Goal: Transaction & Acquisition: Obtain resource

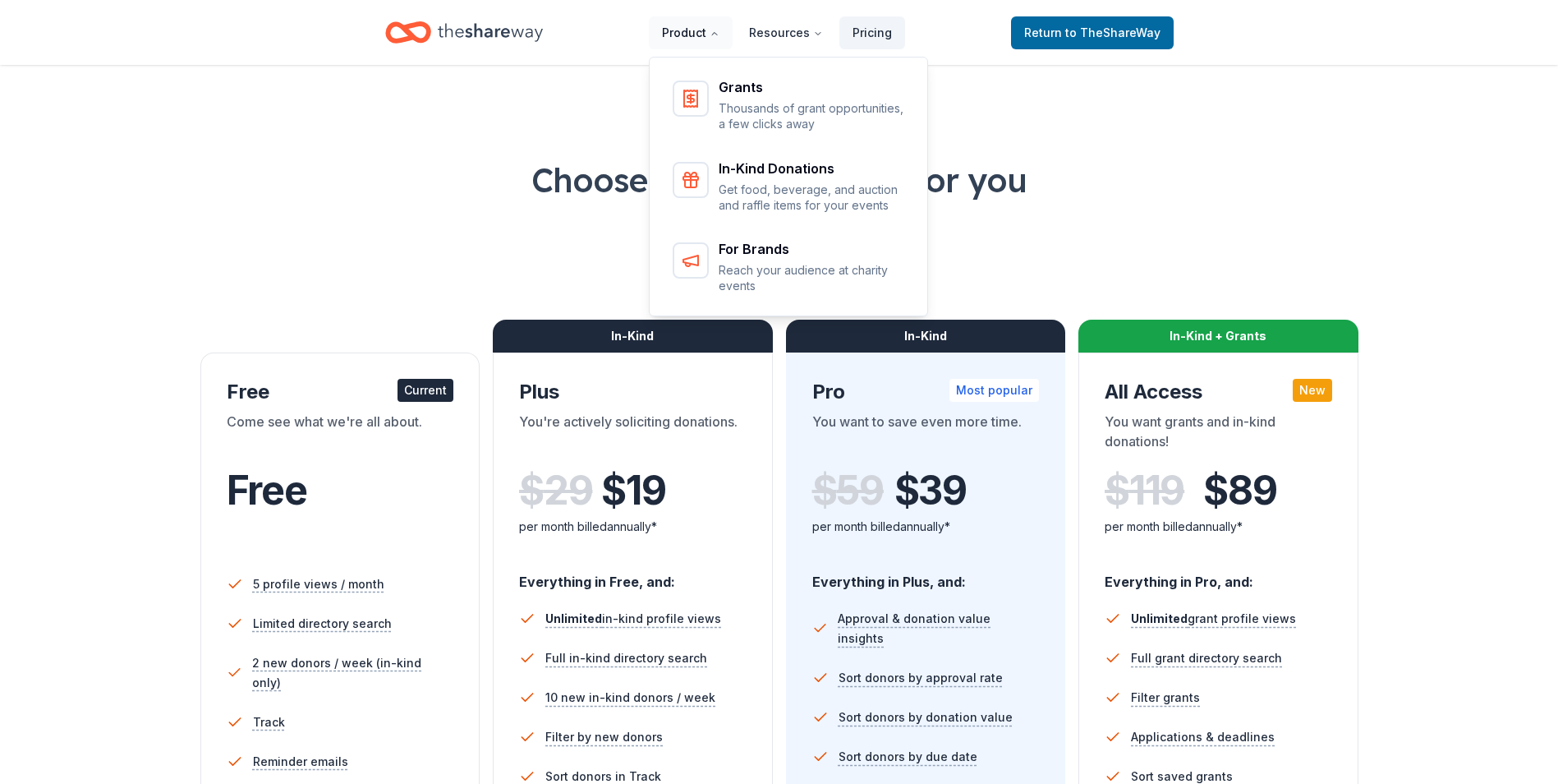
click at [693, 32] on button "Product" at bounding box center [691, 33] width 84 height 33
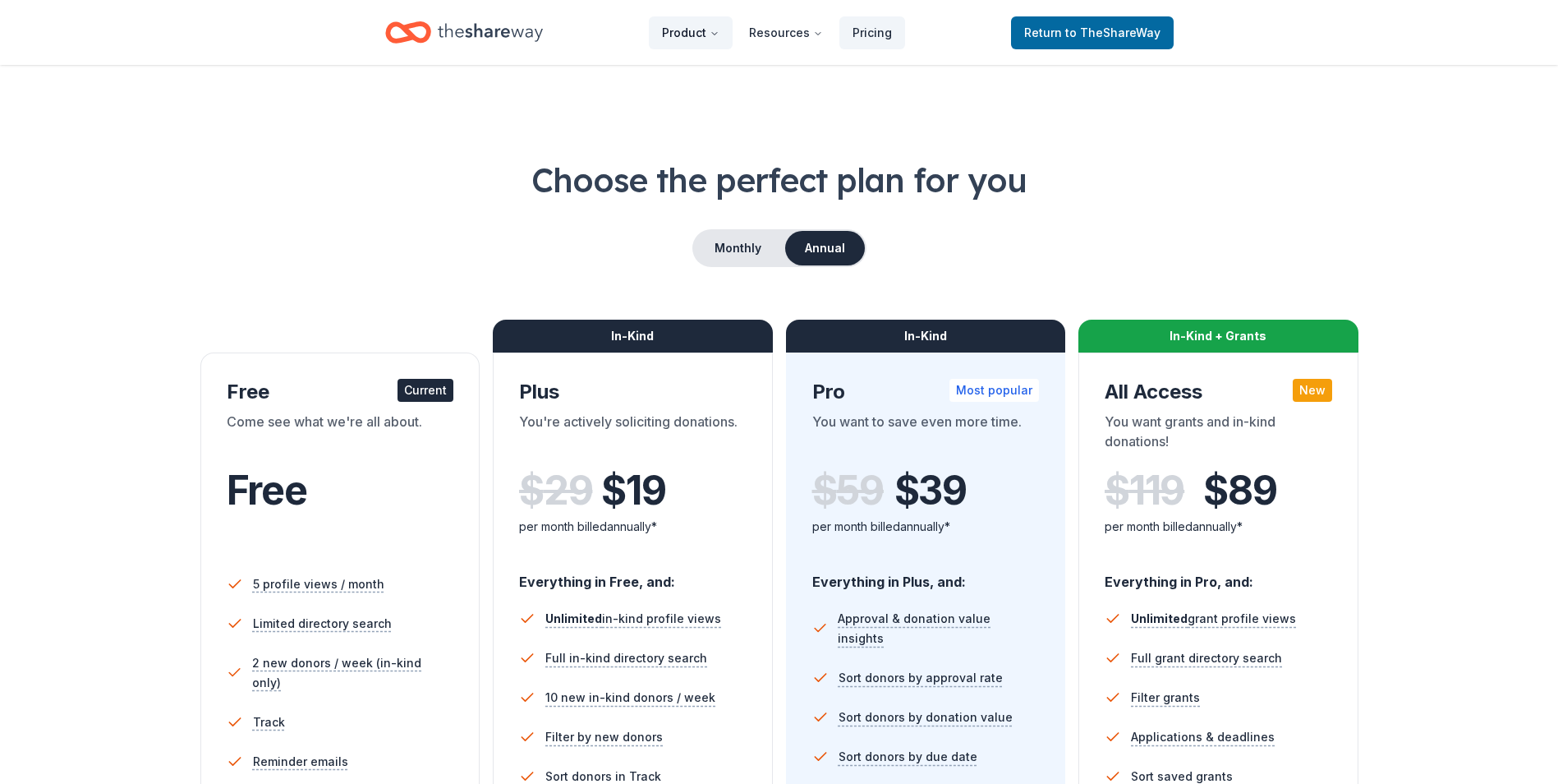
click at [693, 32] on button "Product" at bounding box center [691, 33] width 84 height 33
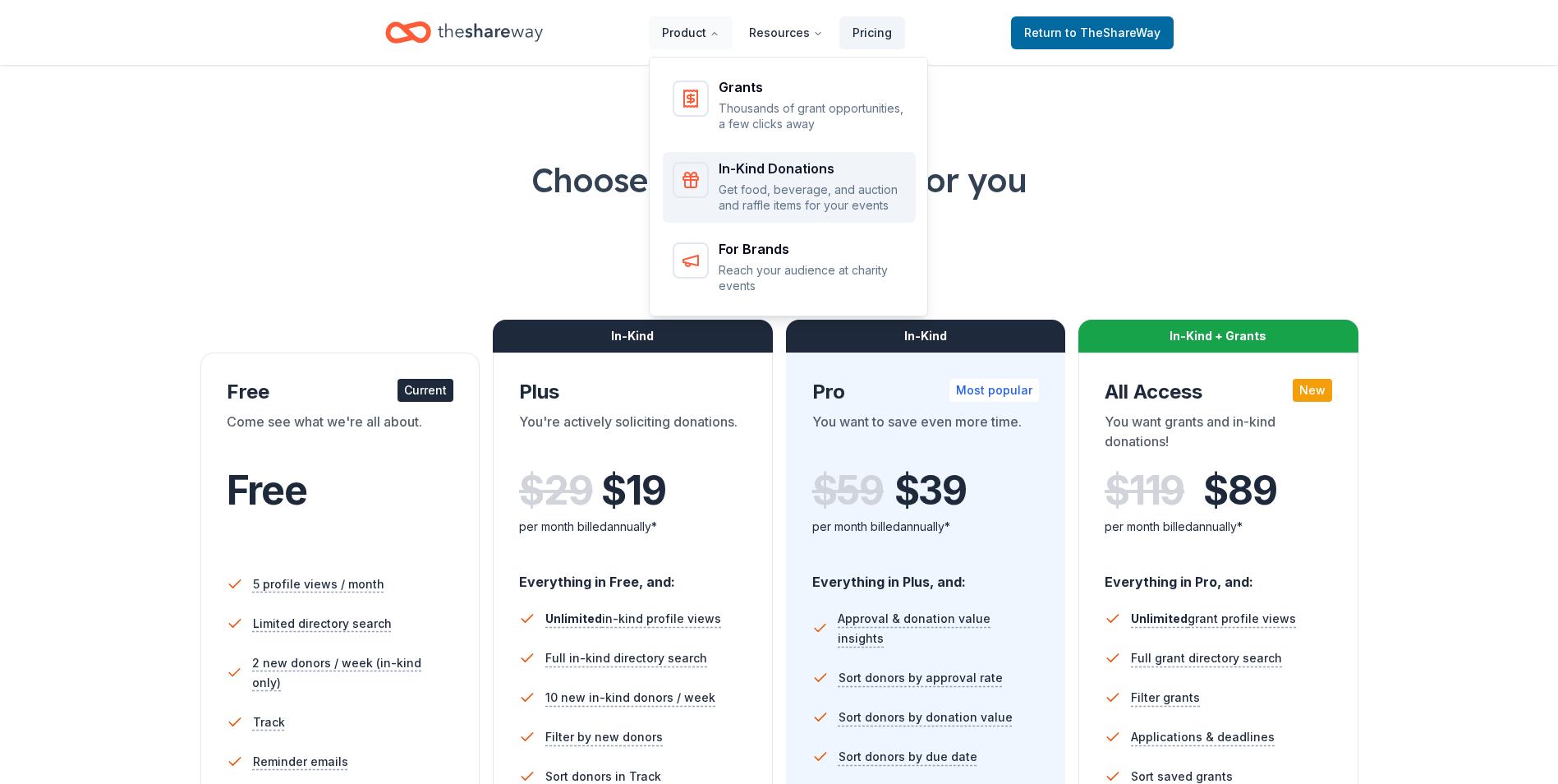
click at [761, 166] on div "In-Kind Donations" at bounding box center [812, 168] width 188 height 13
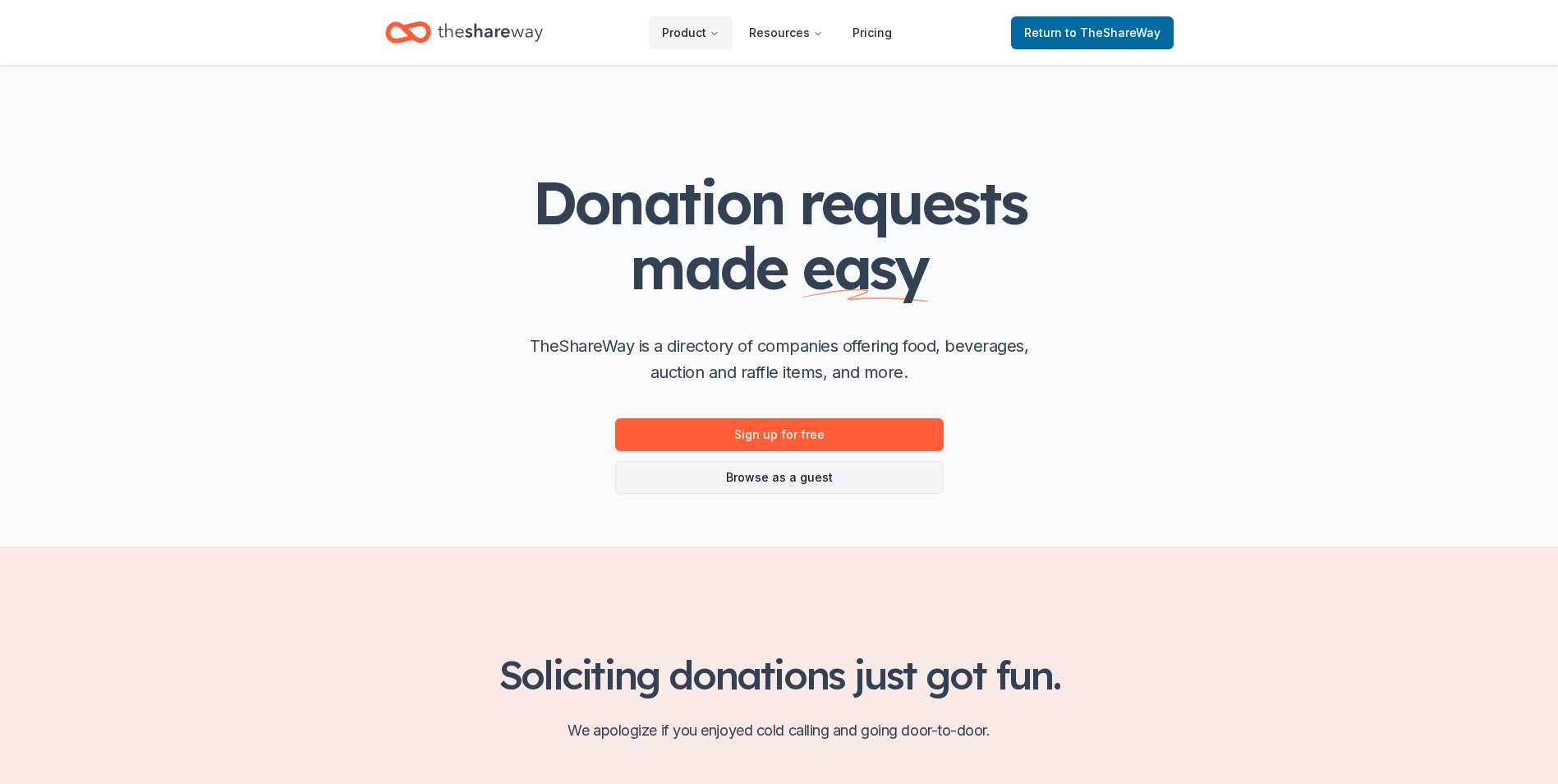
click at [768, 470] on link "Browse as a guest" at bounding box center [779, 477] width 328 height 33
click at [769, 483] on link "Browse as a guest" at bounding box center [779, 477] width 328 height 33
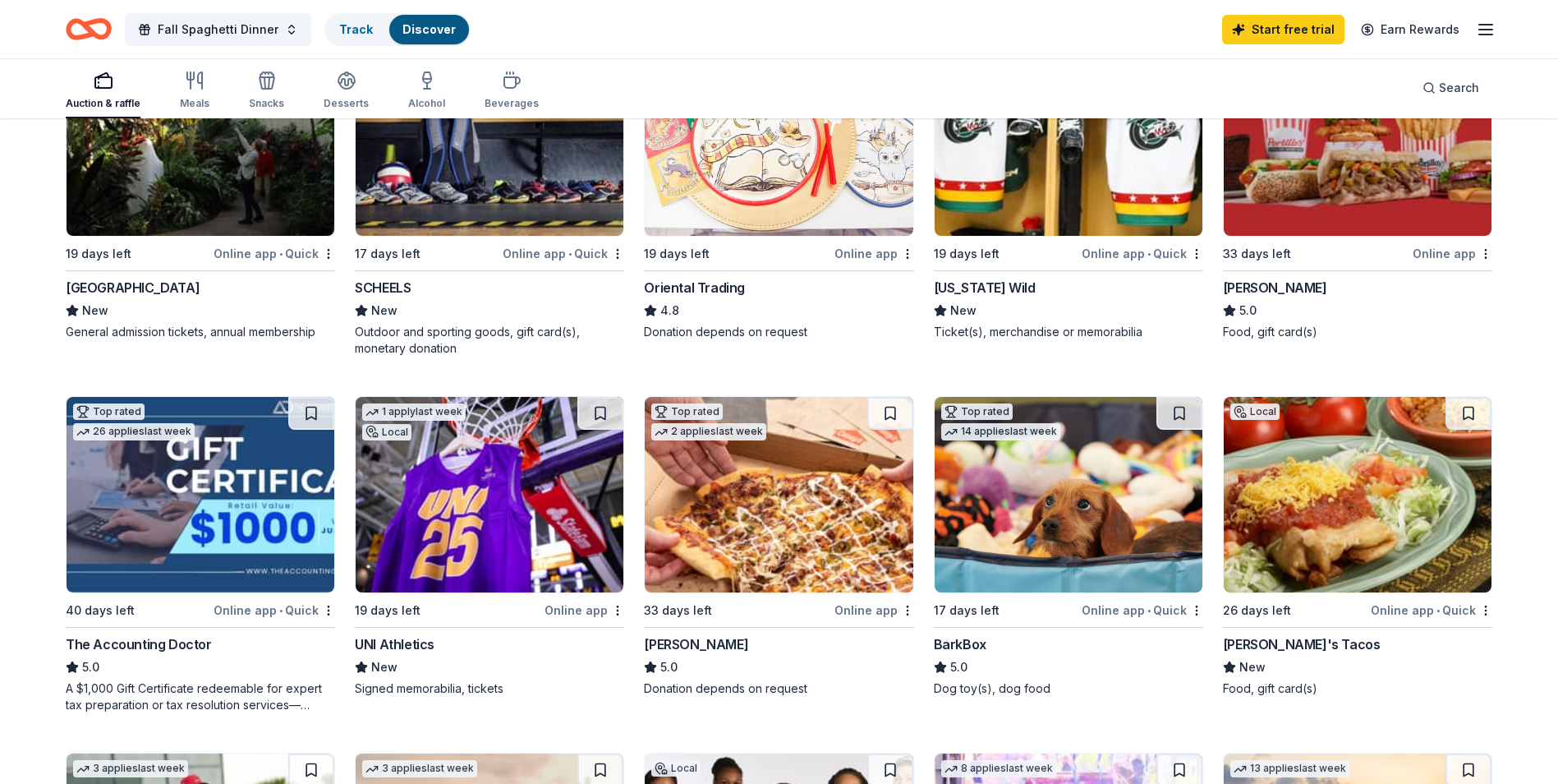
scroll to position [274, 0]
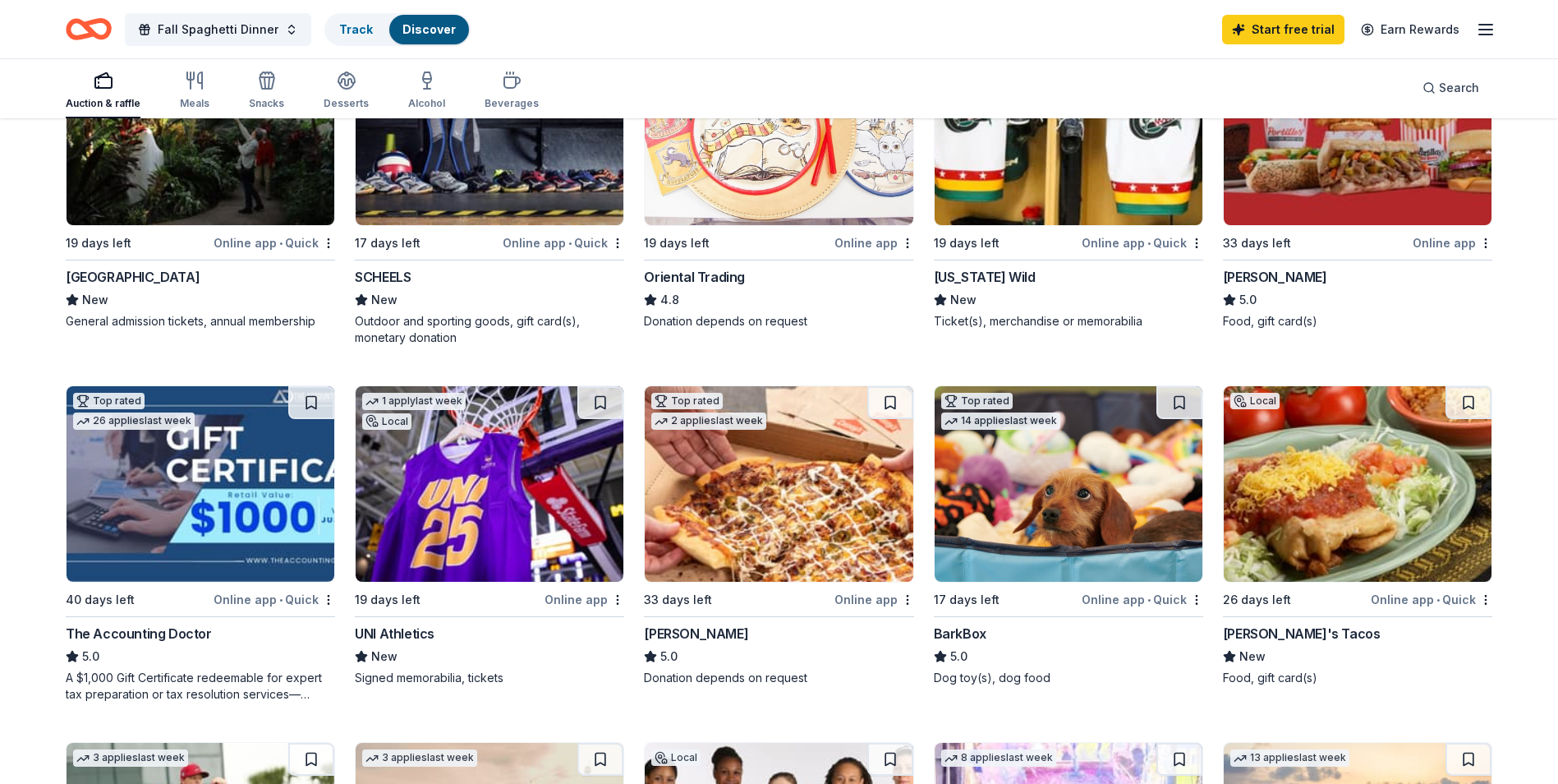
click at [189, 273] on div "[GEOGRAPHIC_DATA]" at bounding box center [132, 276] width 134 height 19
click at [657, 631] on div "Casey's" at bounding box center [696, 632] width 104 height 19
click at [969, 274] on div "Iowa Wild" at bounding box center [985, 276] width 102 height 19
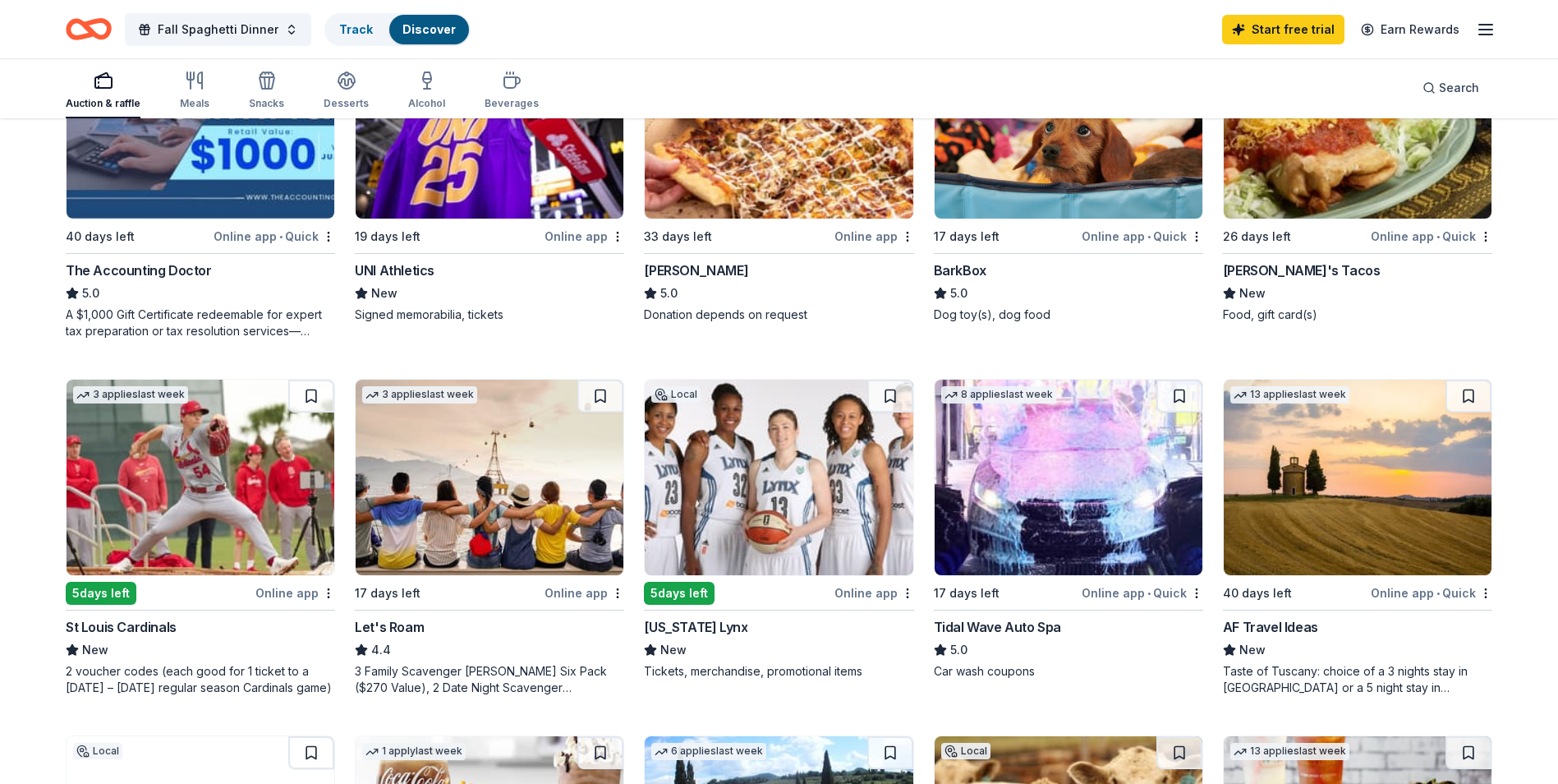
scroll to position [687, 0]
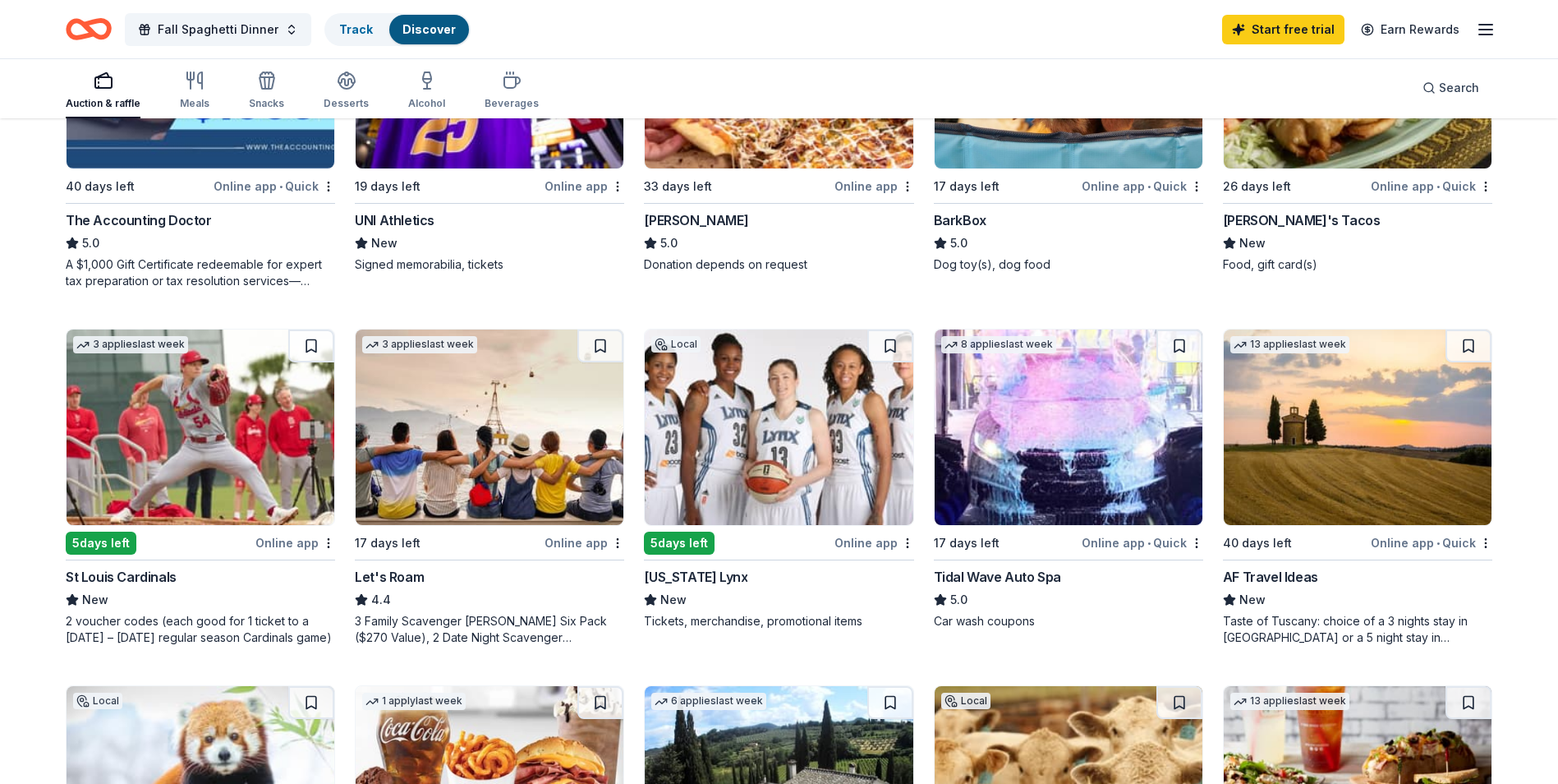
click at [147, 578] on div "St Louis Cardinals" at bounding box center [121, 576] width 111 height 19
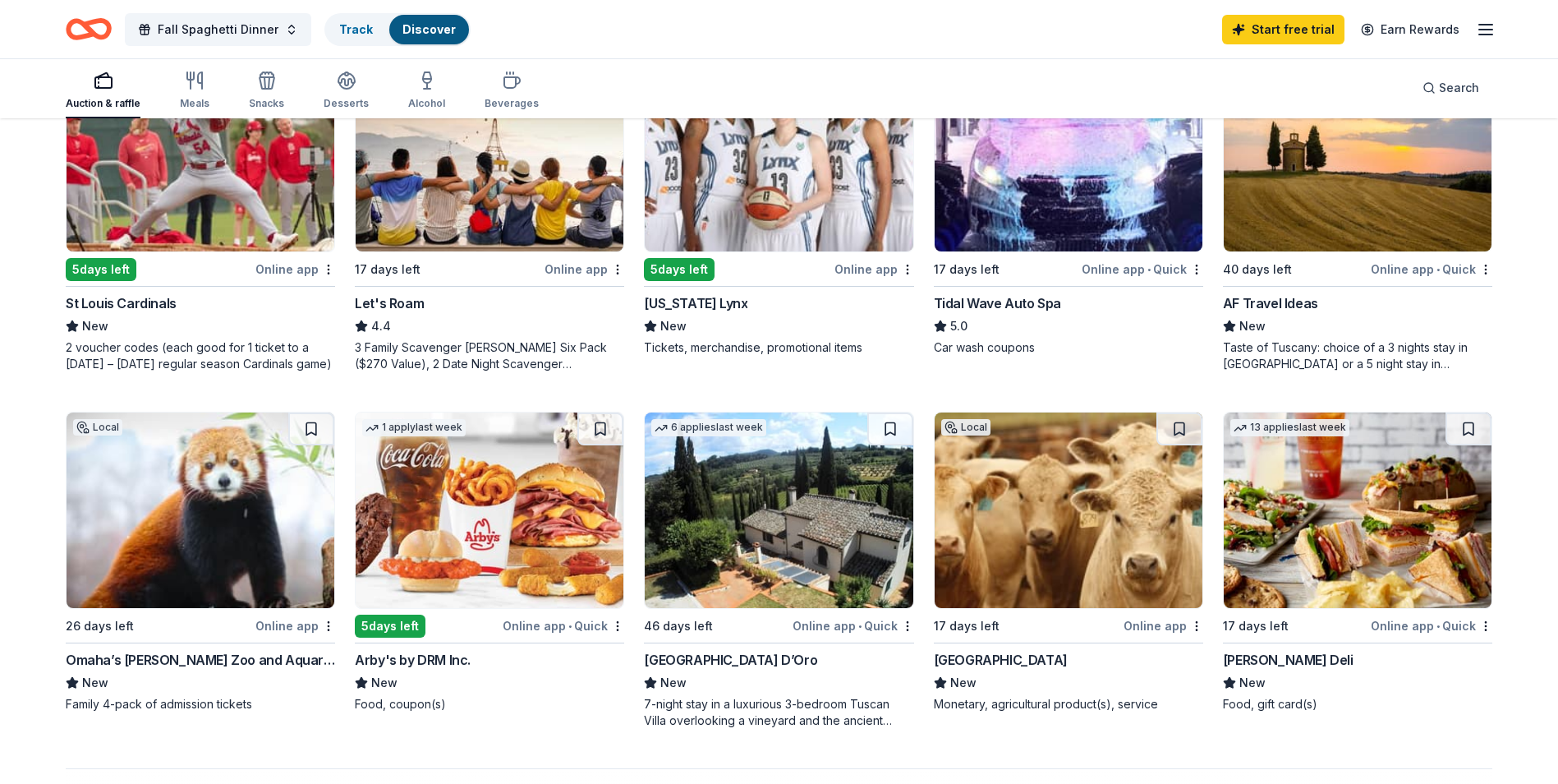
scroll to position [938, 0]
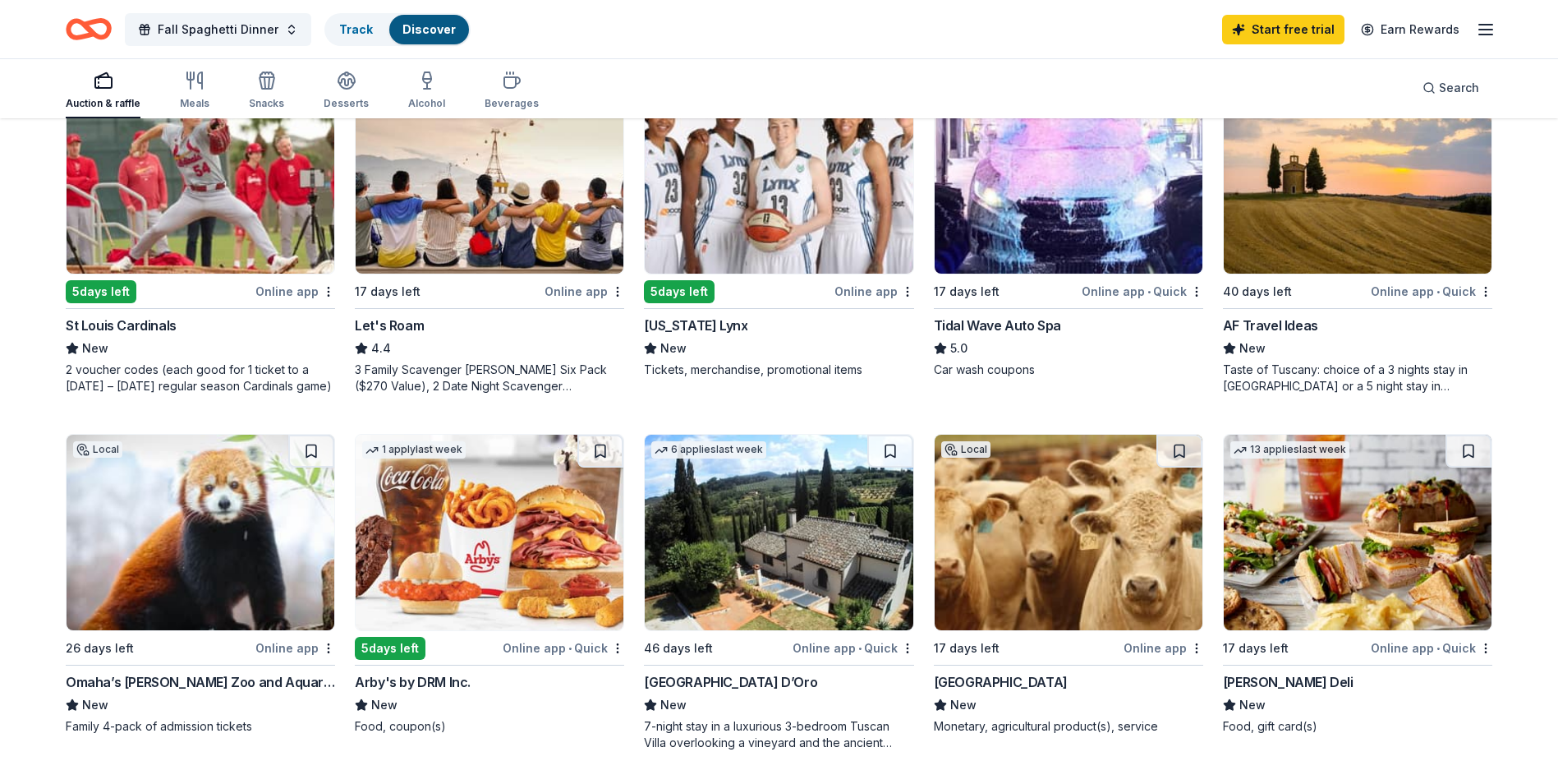
click at [685, 321] on div "[US_STATE] Lynx" at bounding box center [696, 325] width 104 height 19
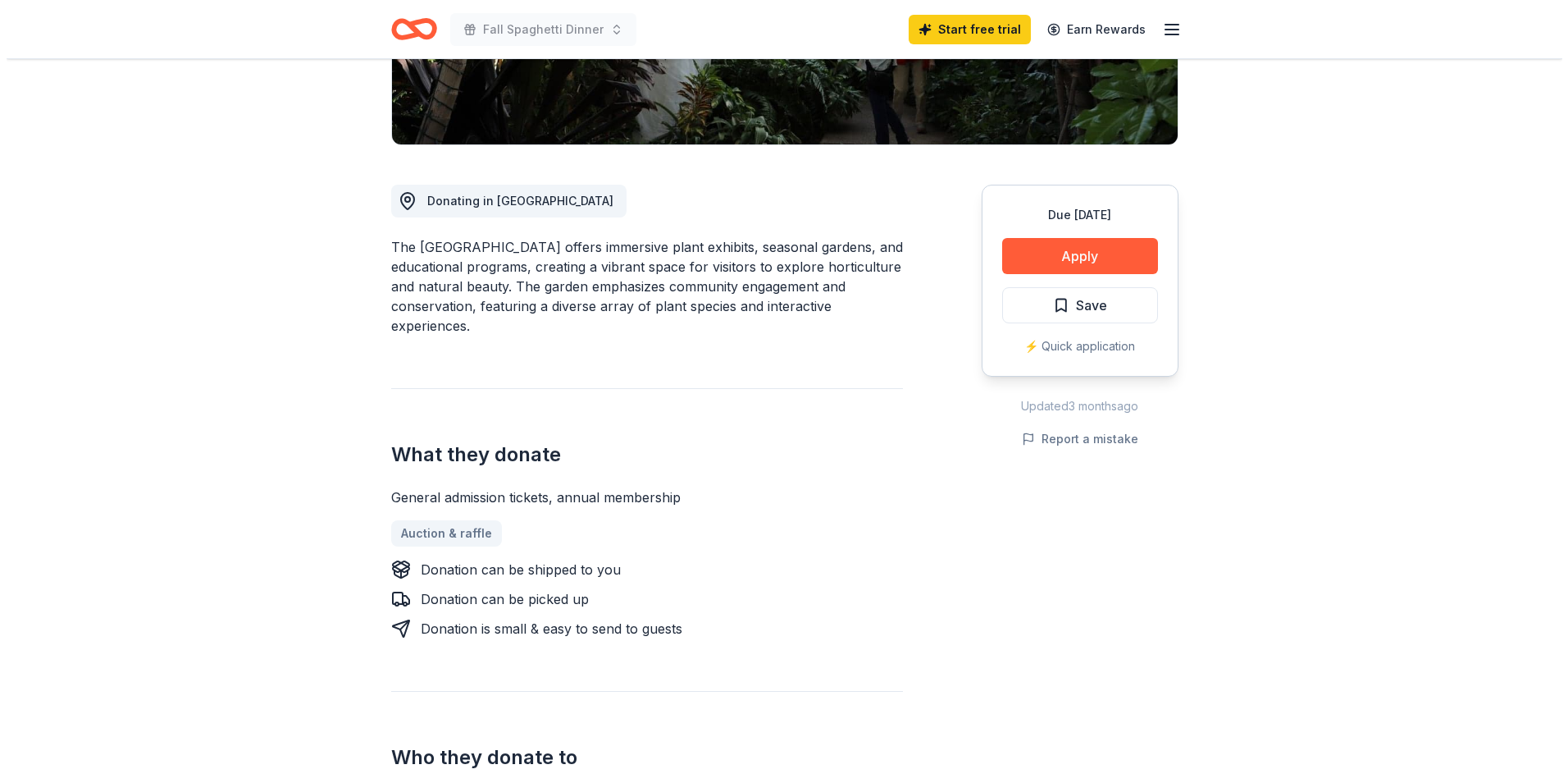
scroll to position [392, 0]
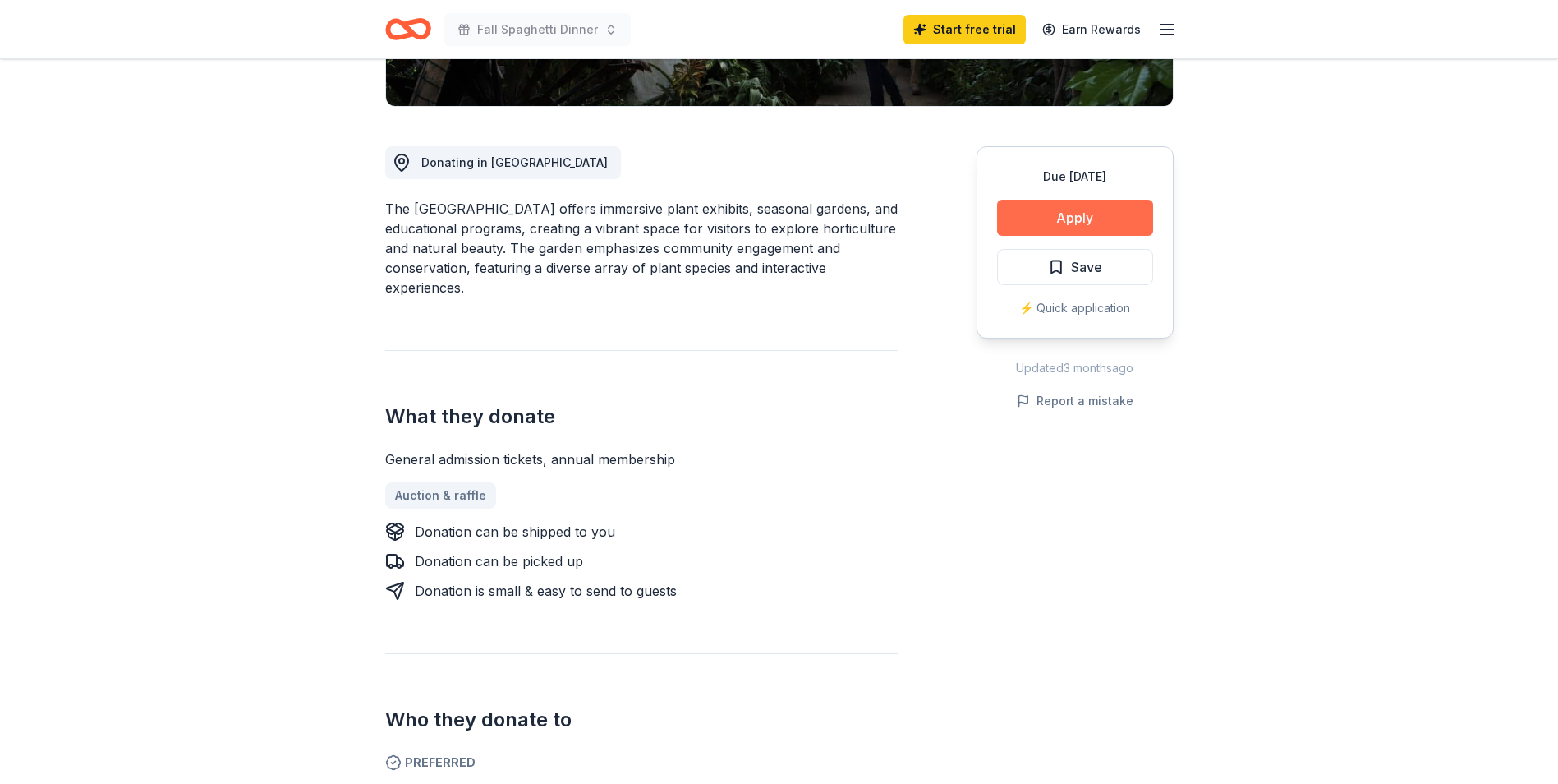
click at [1062, 216] on button "Apply" at bounding box center [1075, 217] width 156 height 36
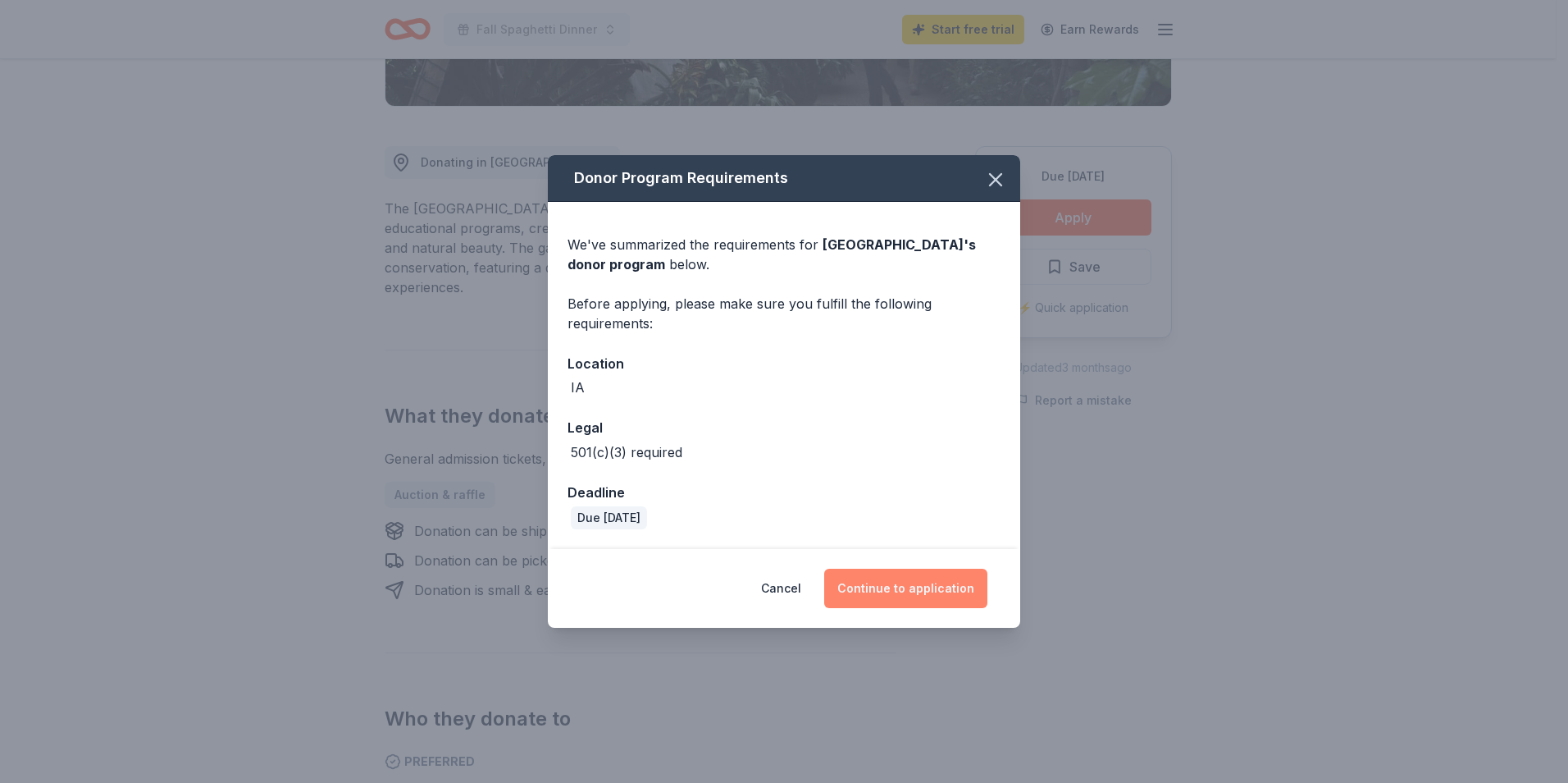
click at [921, 586] on button "Continue to application" at bounding box center [905, 588] width 163 height 40
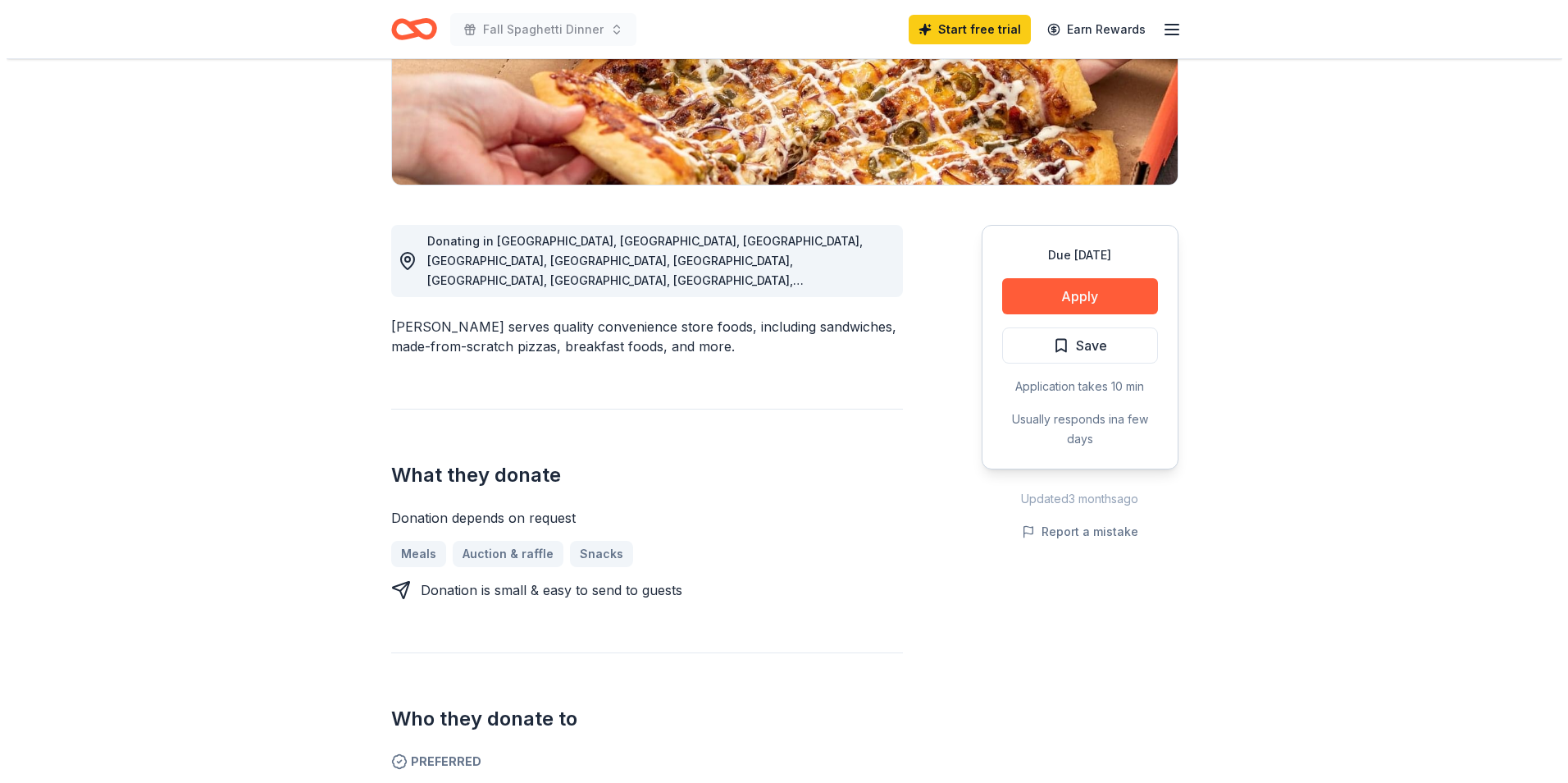
scroll to position [396, 0]
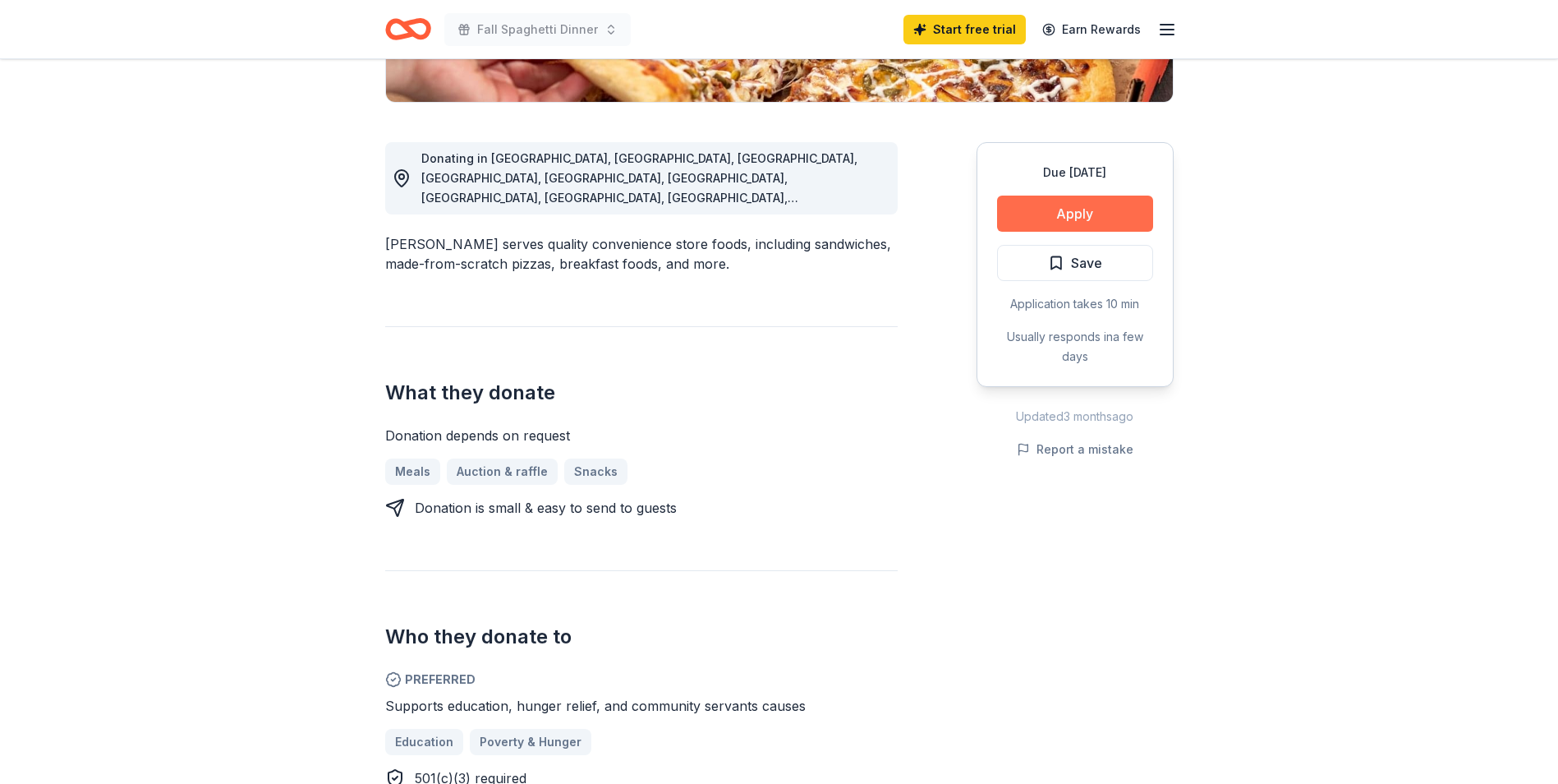
click at [1072, 215] on button "Apply" at bounding box center [1075, 213] width 156 height 36
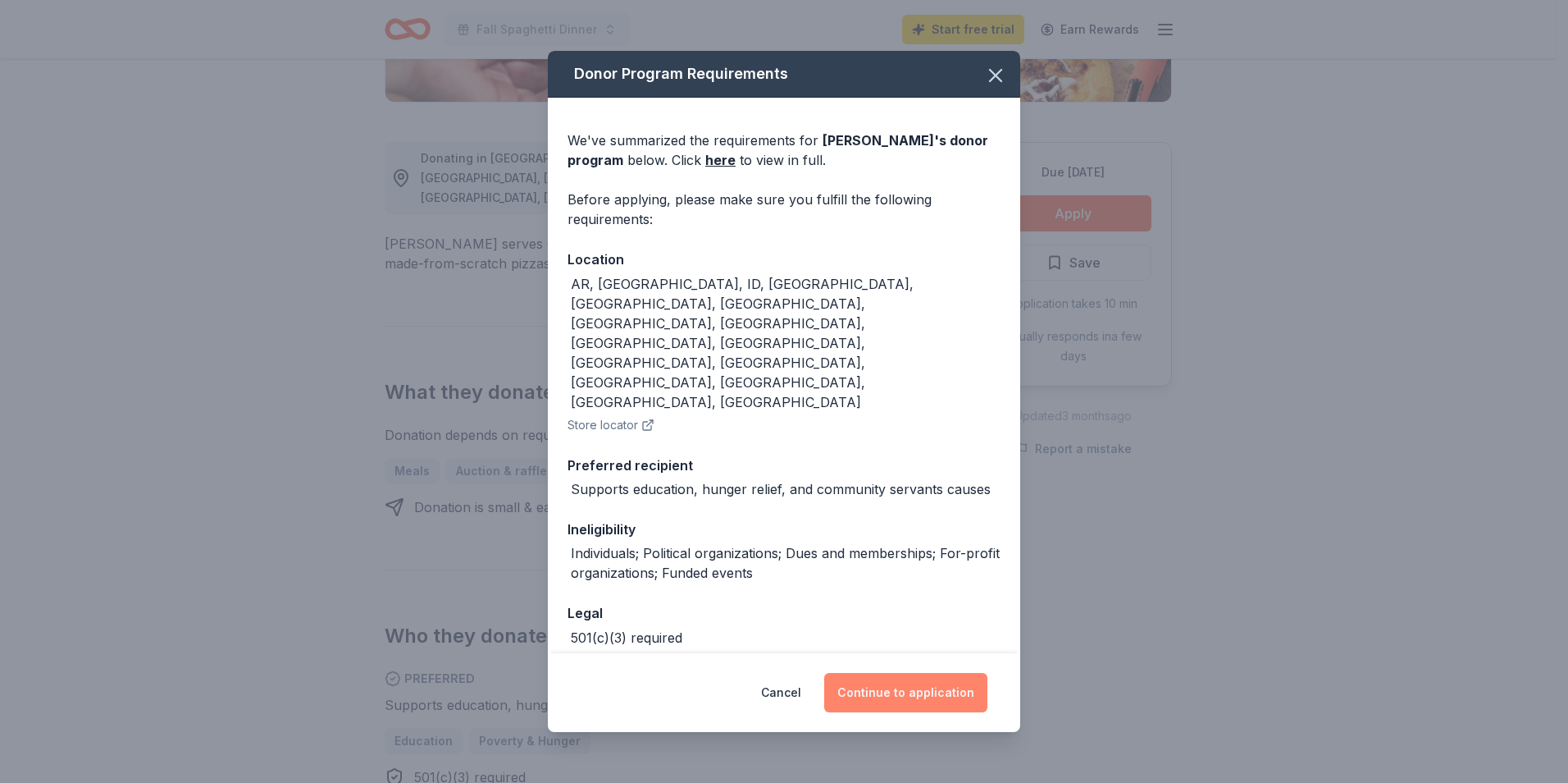
click at [877, 673] on button "Continue to application" at bounding box center [905, 693] width 163 height 40
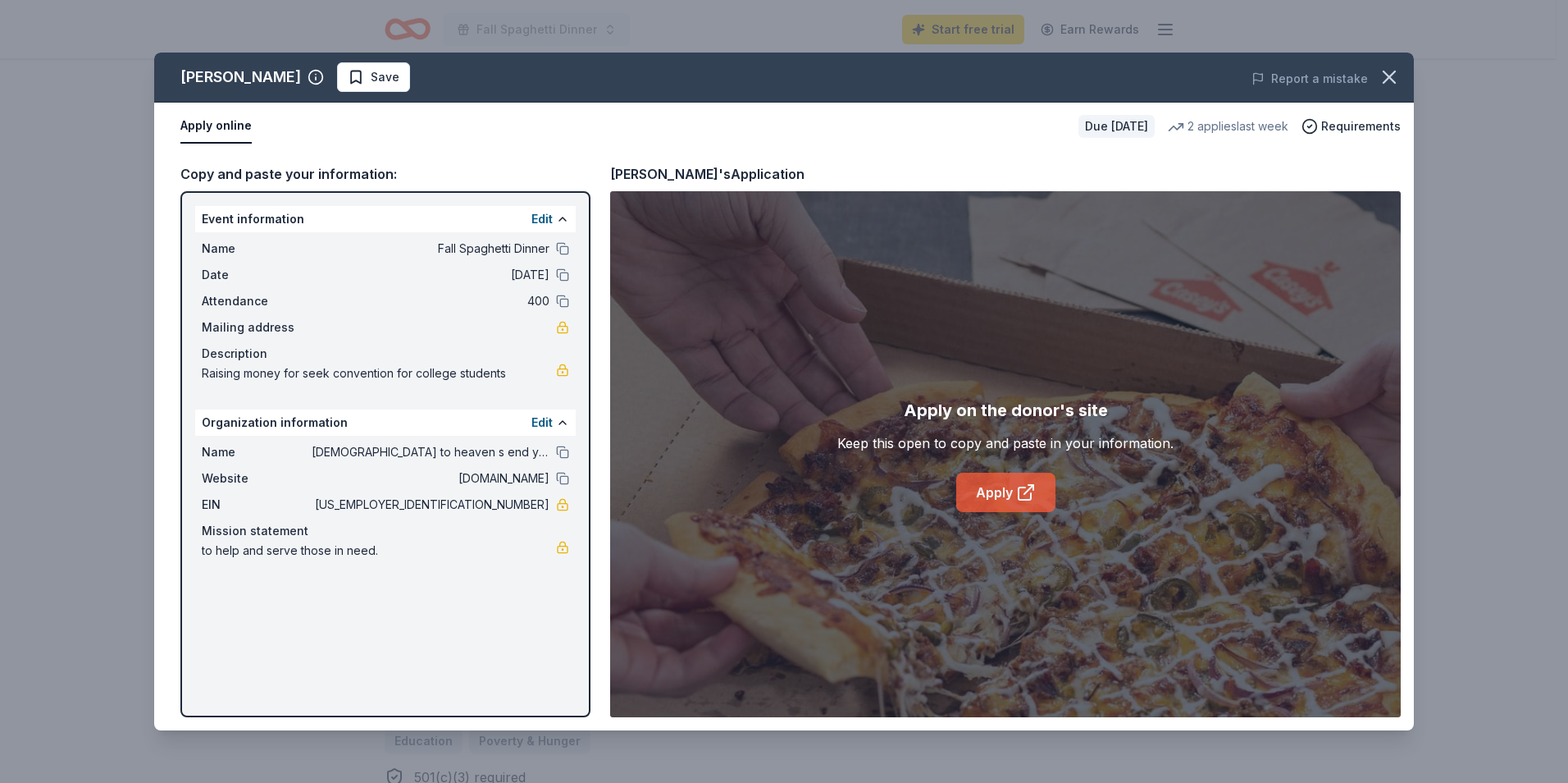
click at [987, 488] on link "Apply" at bounding box center [1005, 492] width 99 height 40
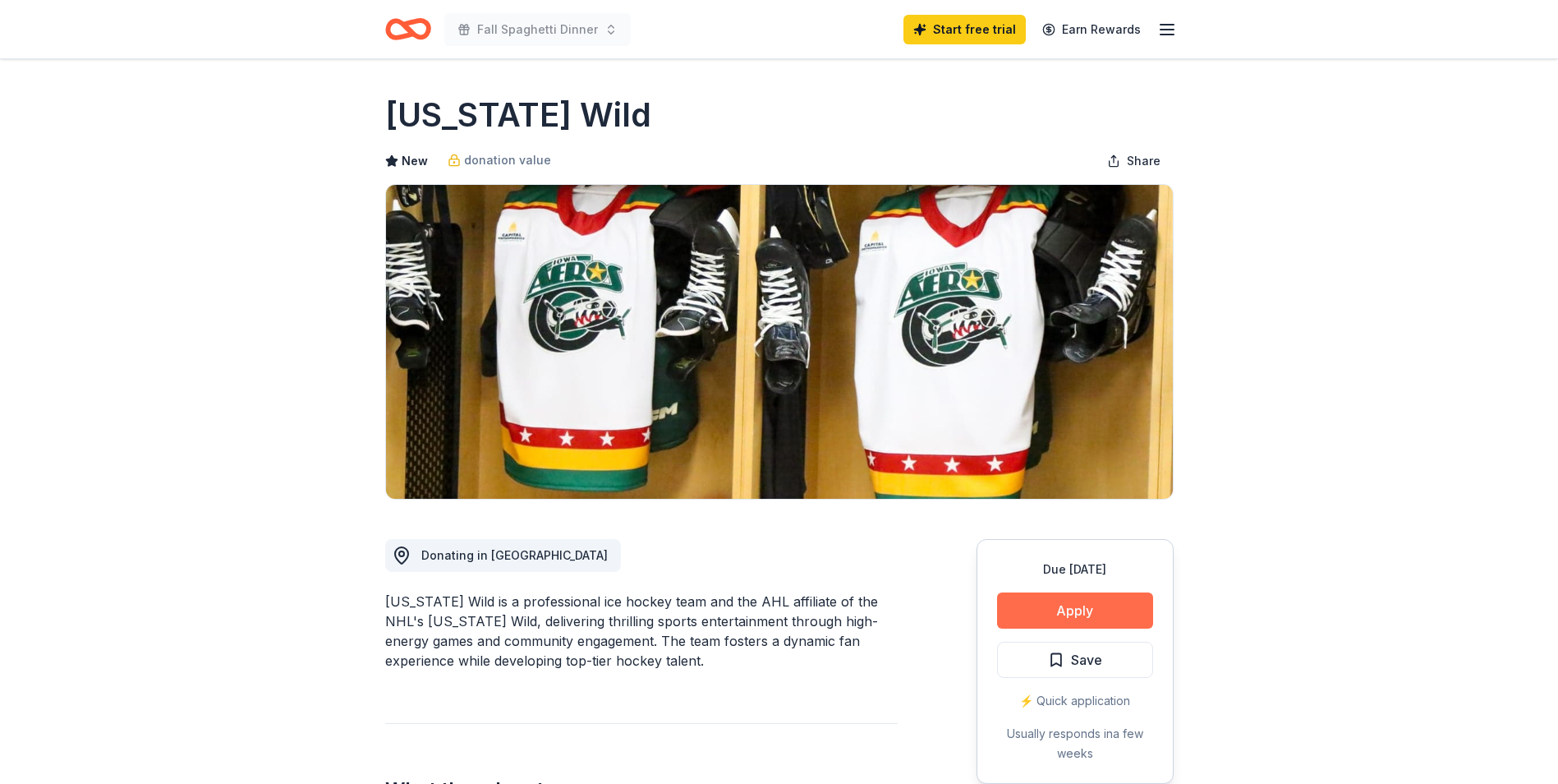
click at [1067, 610] on button "Apply" at bounding box center [1075, 610] width 156 height 36
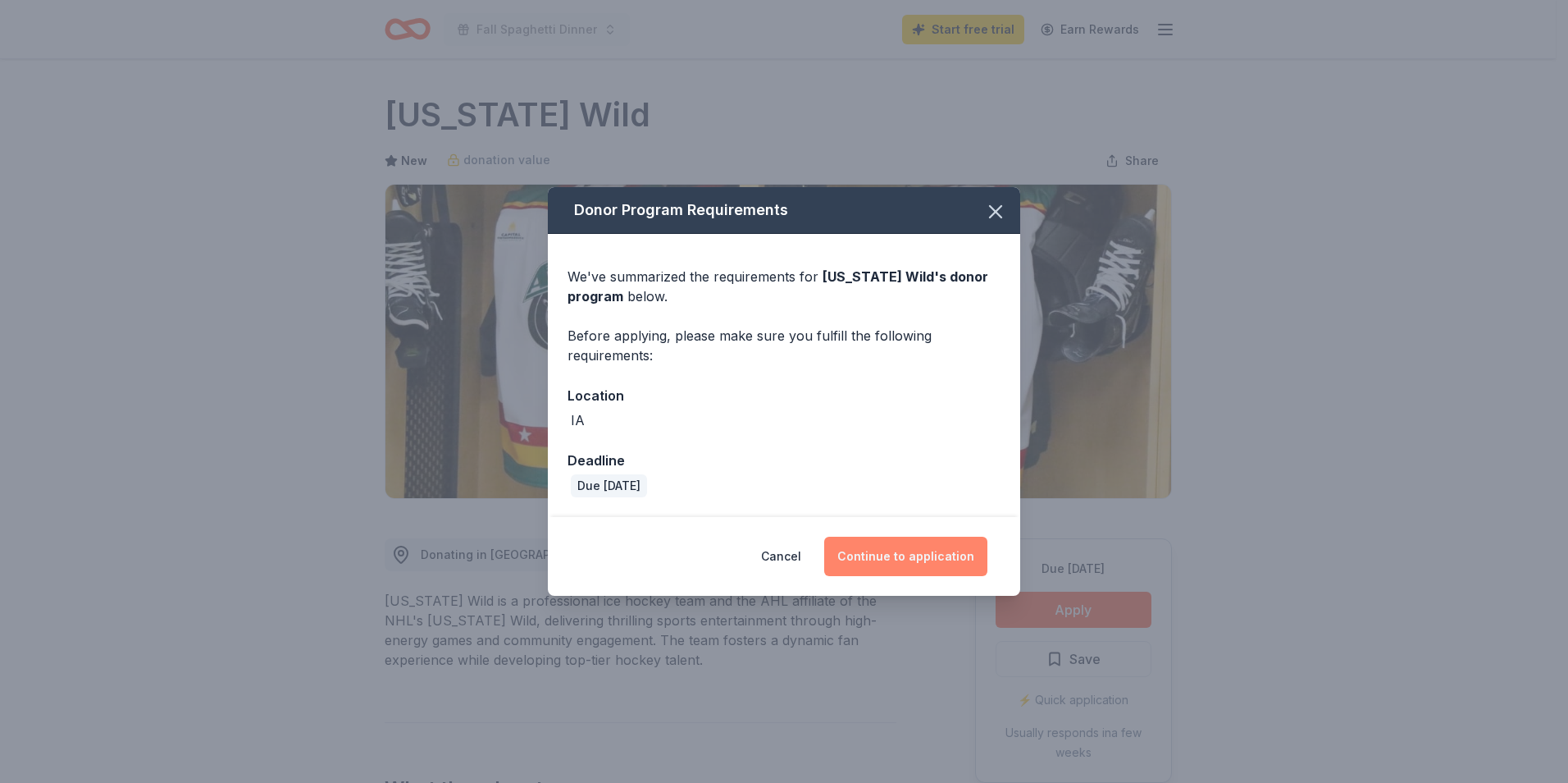
click at [900, 548] on button "Continue to application" at bounding box center [905, 556] width 163 height 40
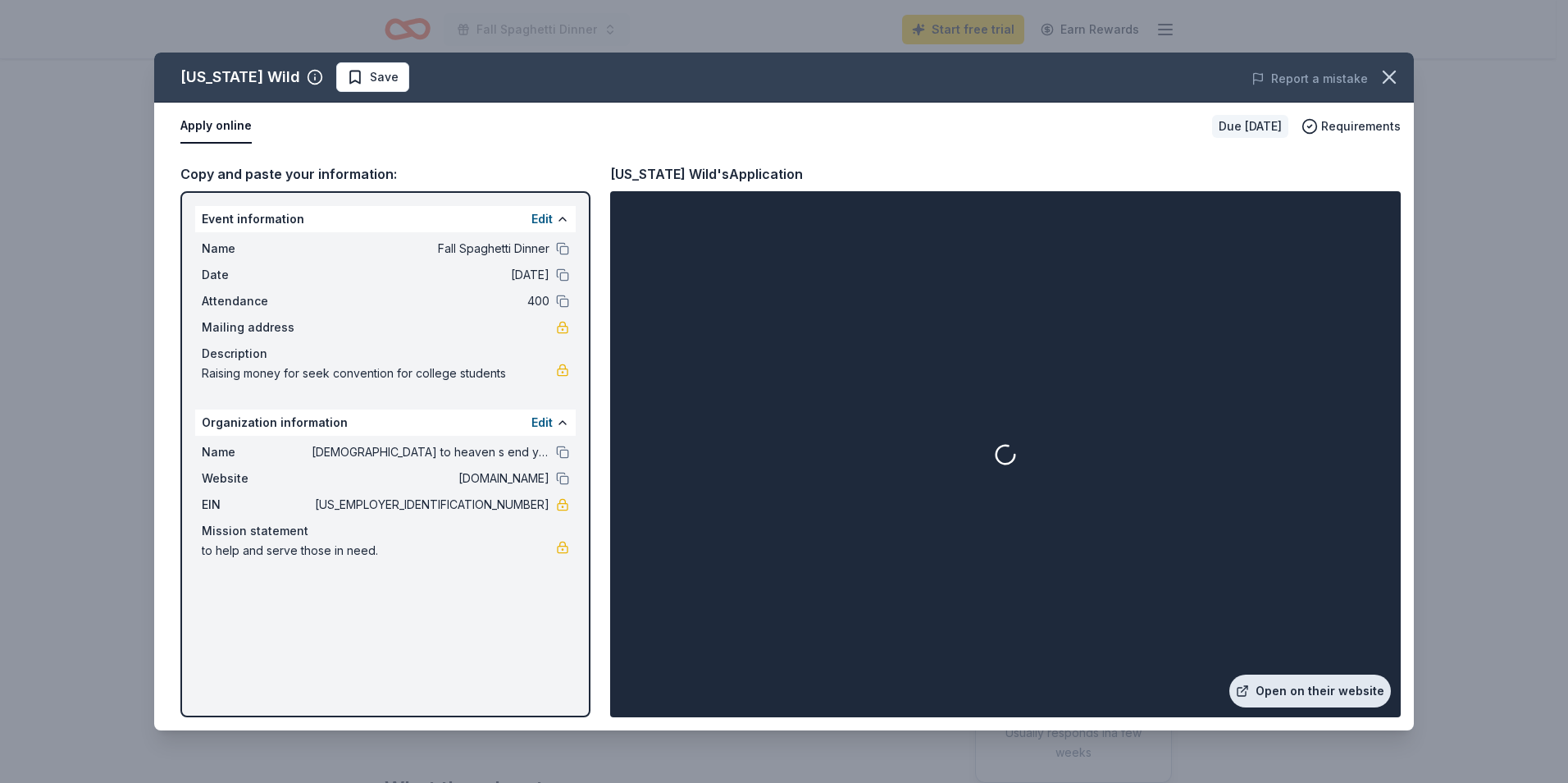
click at [1308, 688] on link "Open on their website" at bounding box center [1310, 691] width 162 height 33
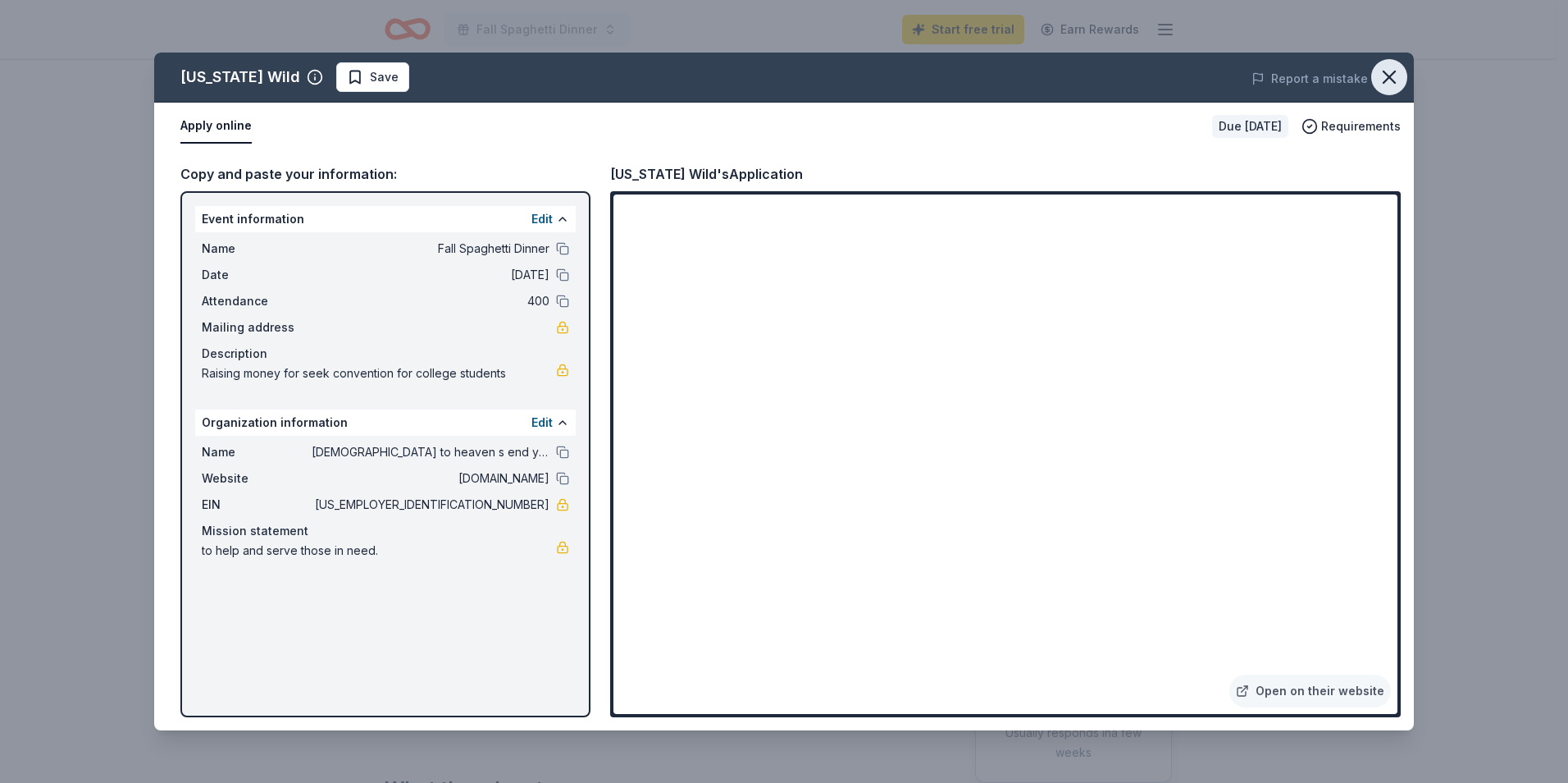
click at [1387, 78] on icon "button" at bounding box center [1389, 77] width 11 height 11
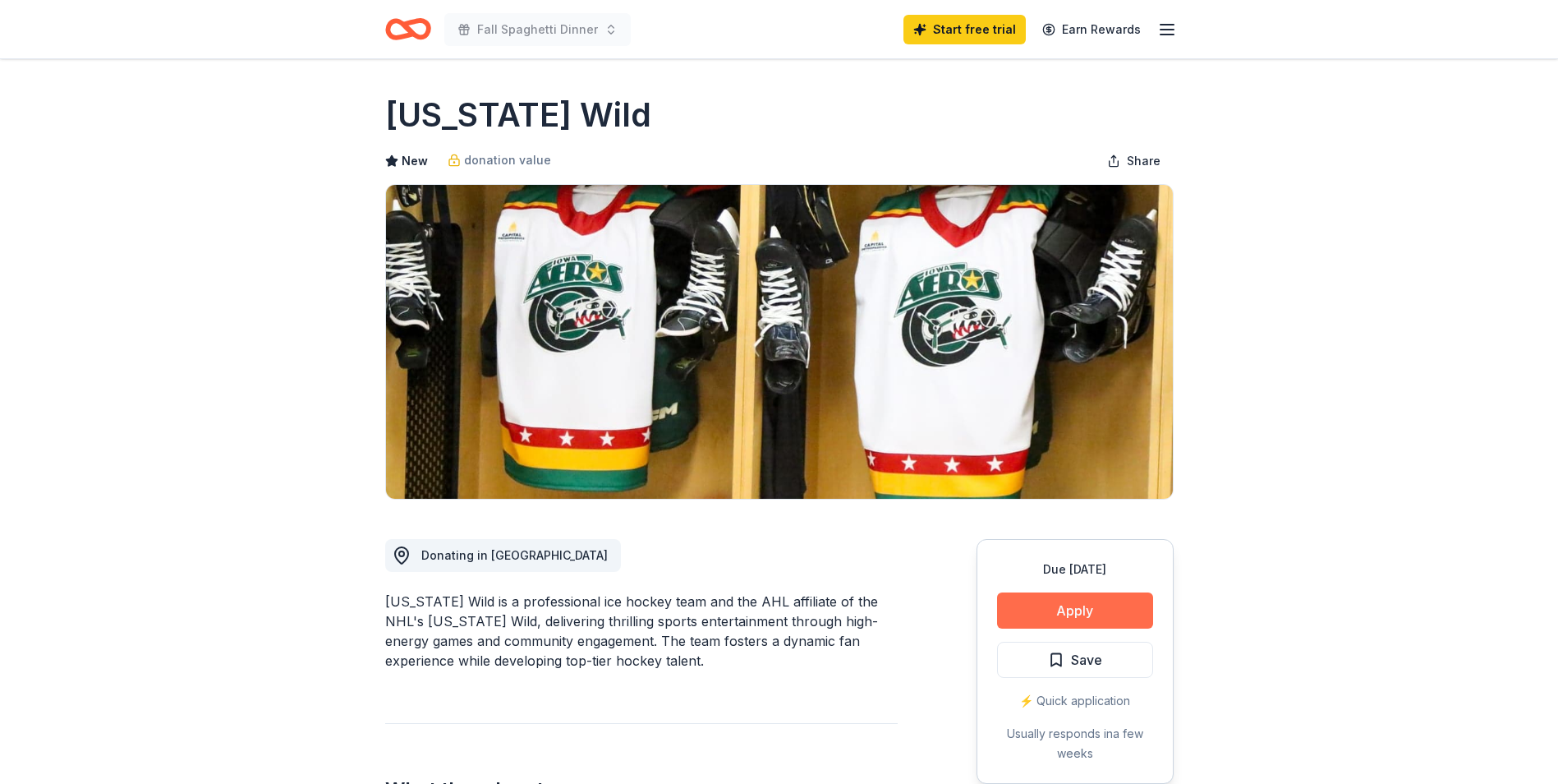
click at [1079, 607] on button "Apply" at bounding box center [1075, 610] width 156 height 36
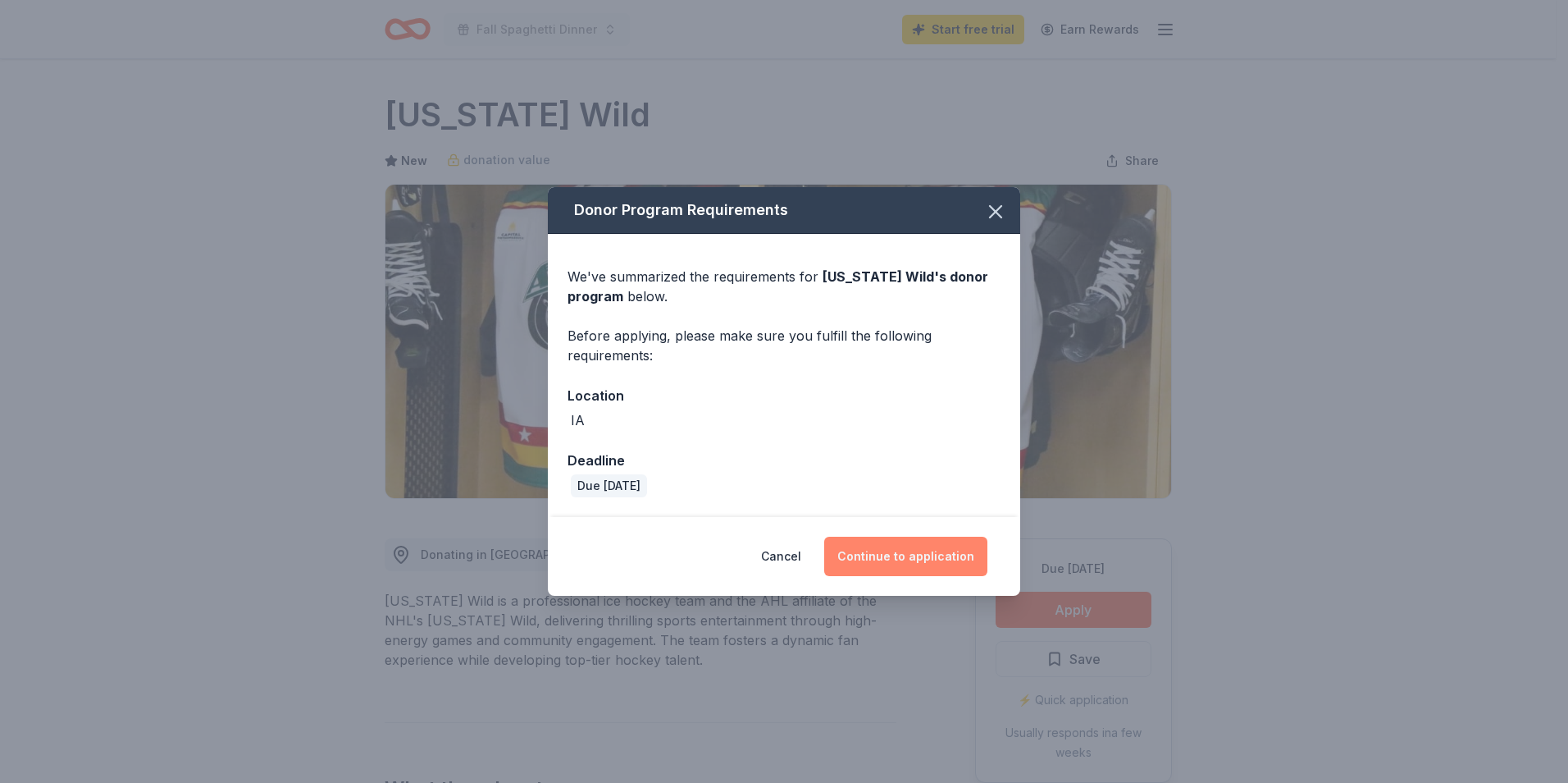
click at [928, 553] on button "Continue to application" at bounding box center [905, 556] width 163 height 40
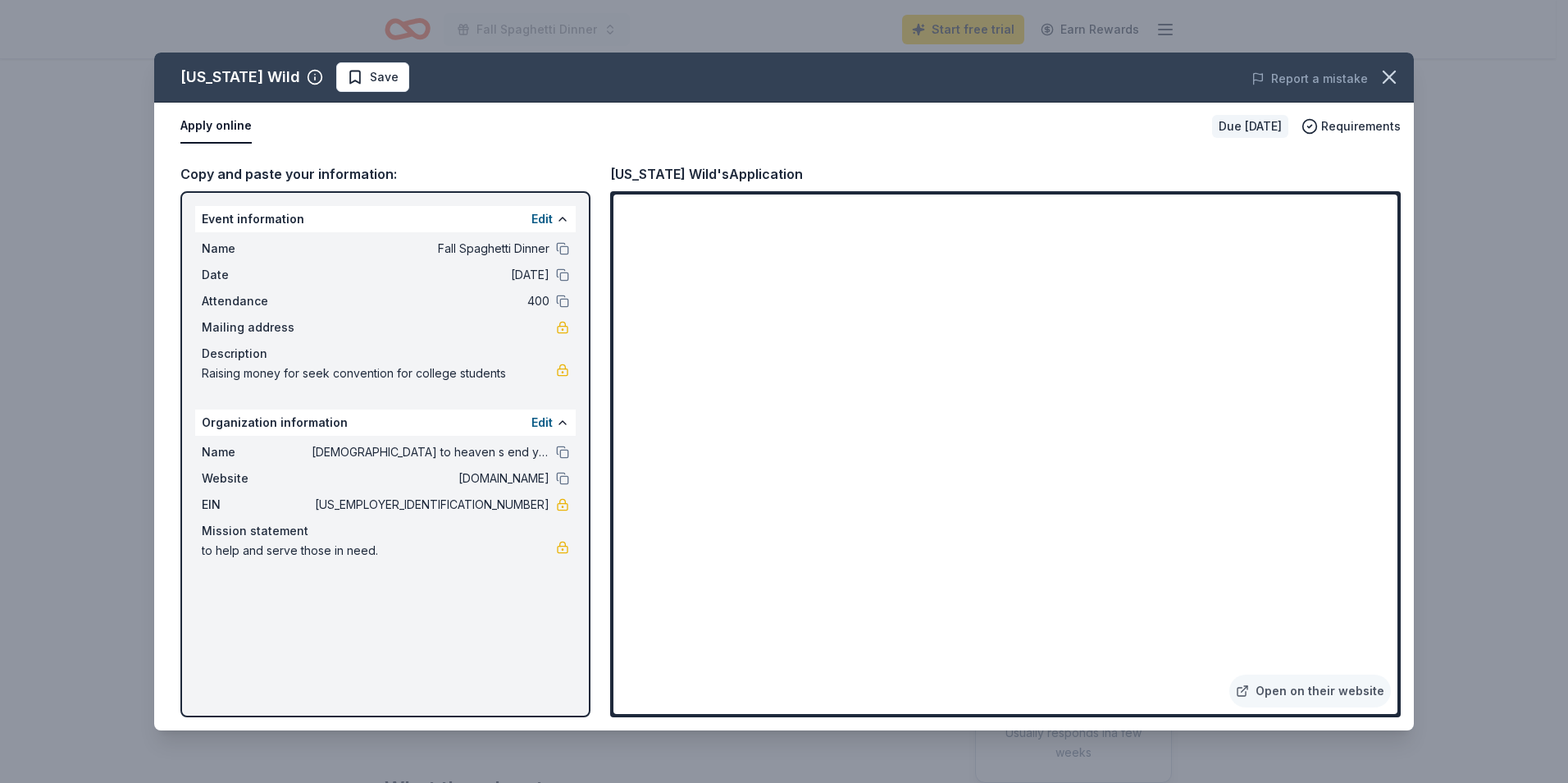
click at [205, 121] on button "Apply online" at bounding box center [215, 126] width 71 height 34
click at [1394, 78] on icon "button" at bounding box center [1389, 77] width 23 height 23
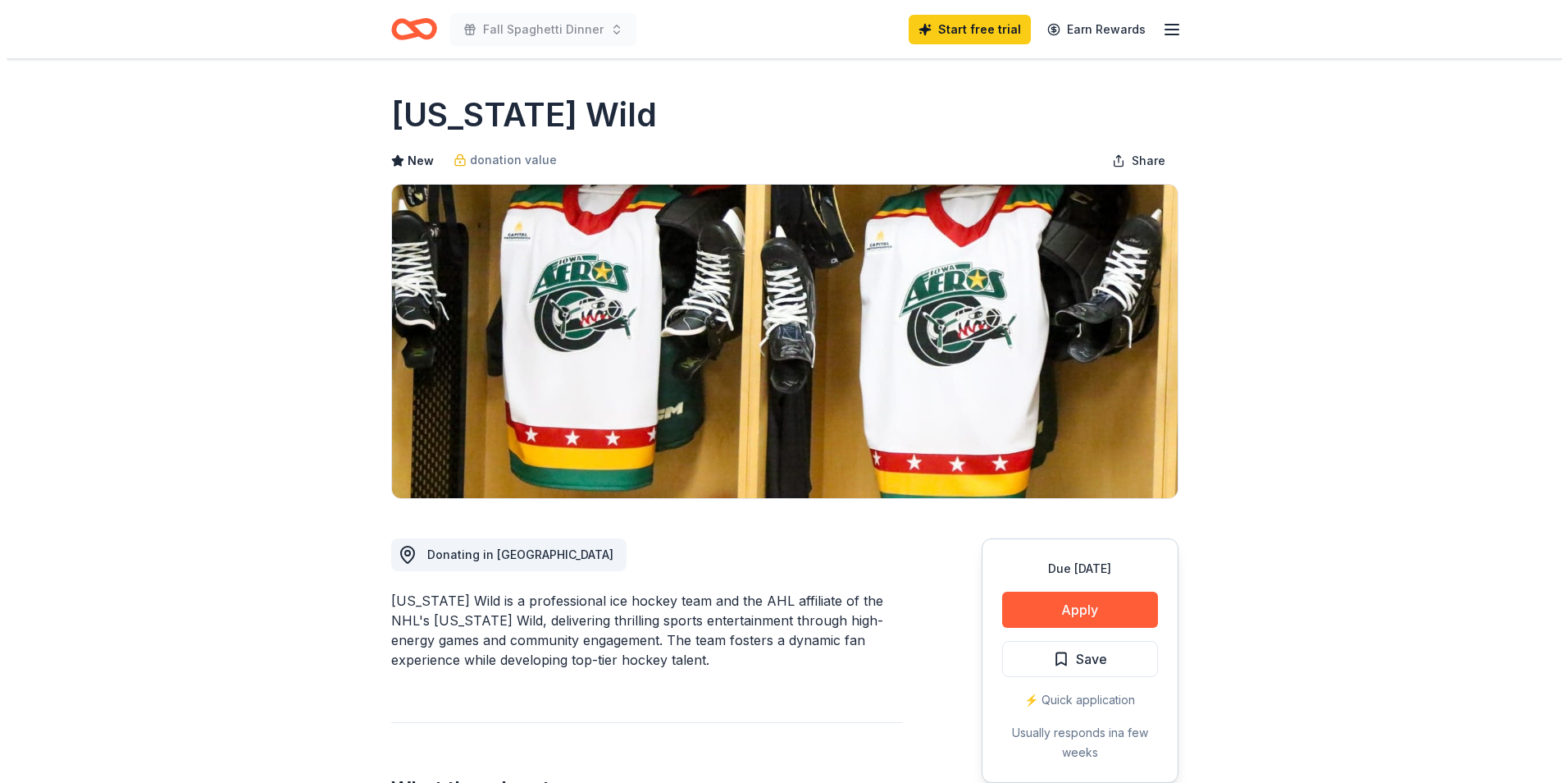
scroll to position [684, 0]
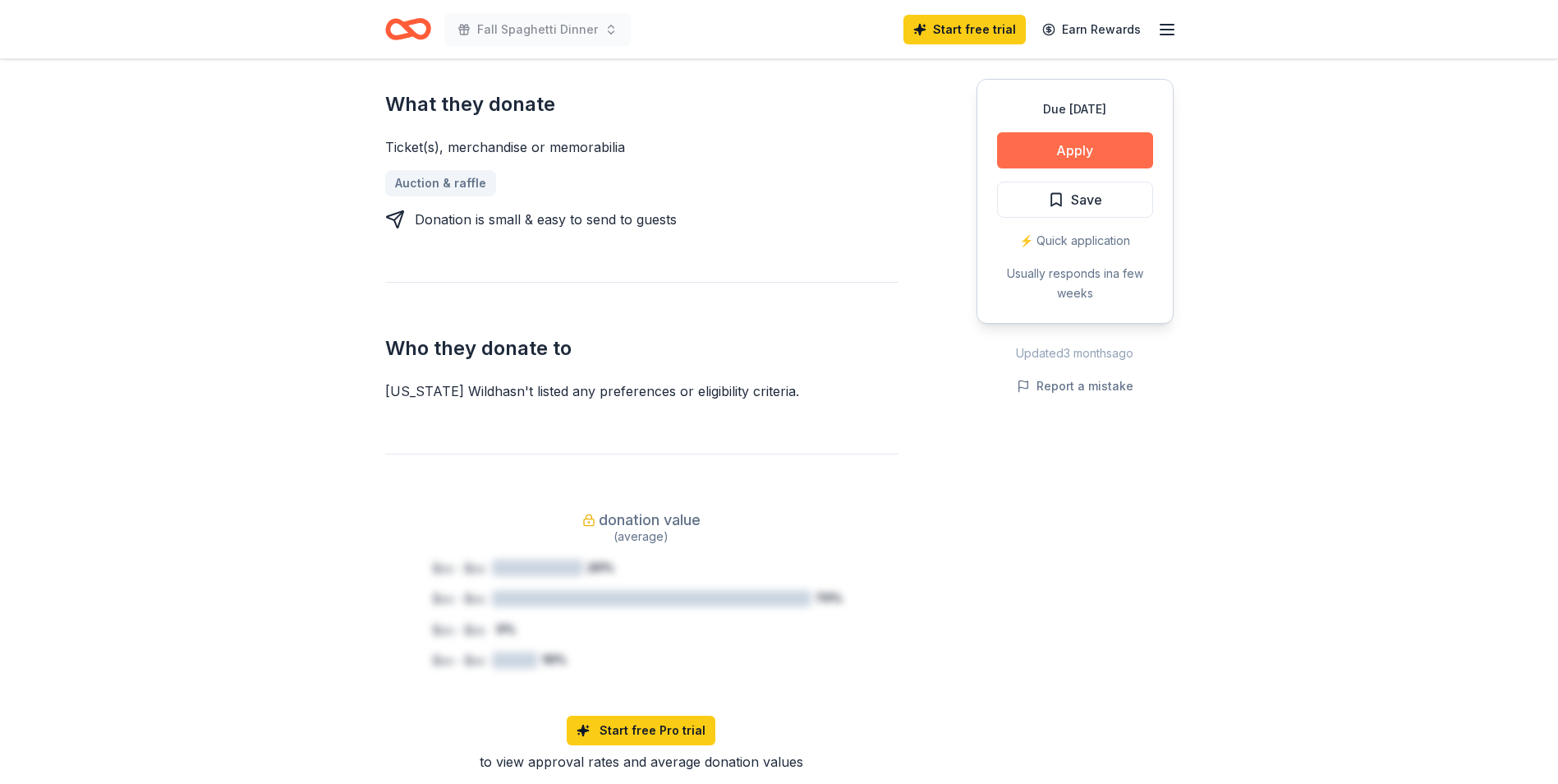
click at [1081, 161] on button "Apply" at bounding box center [1075, 150] width 156 height 36
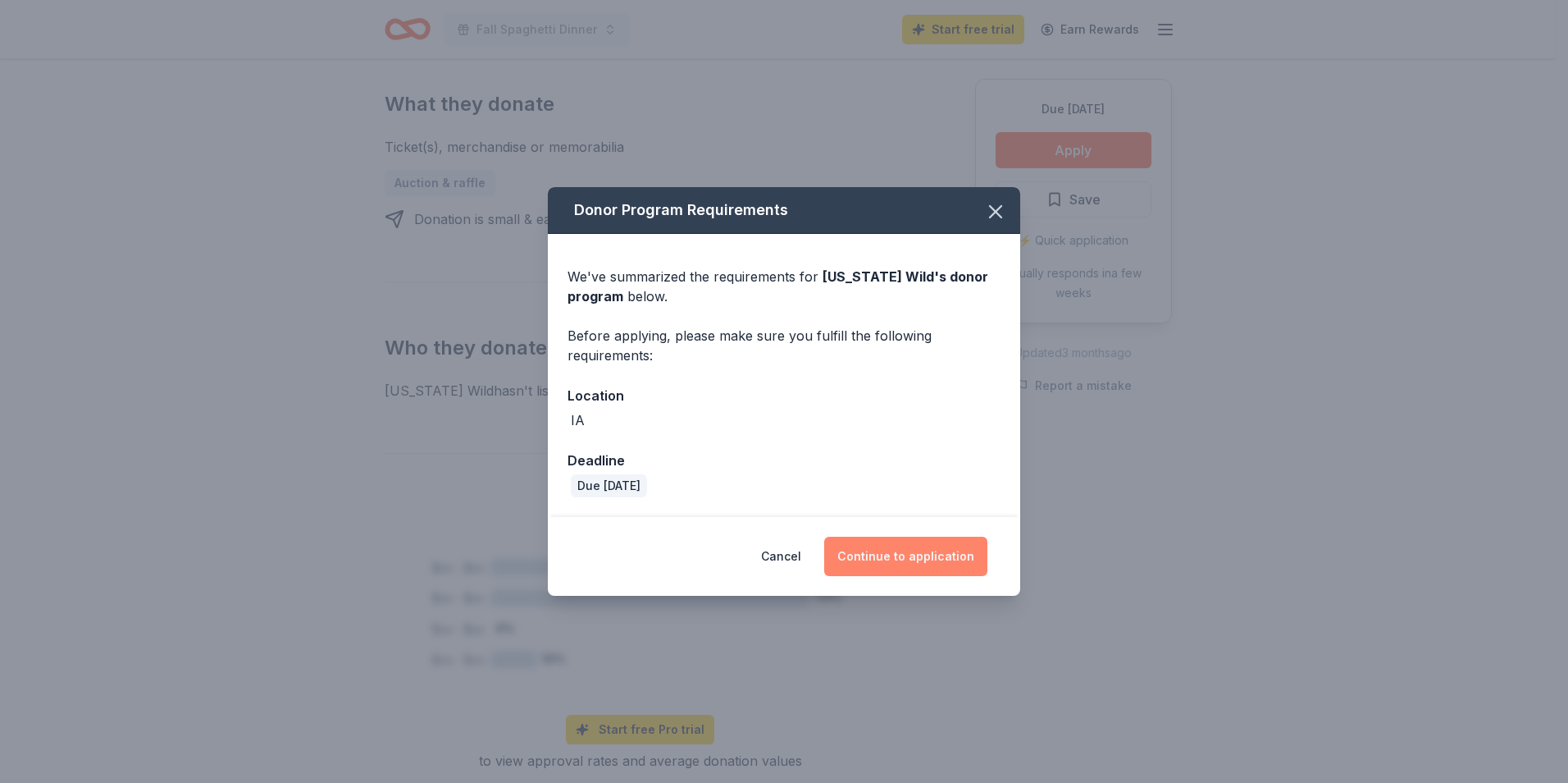
click at [900, 550] on button "Continue to application" at bounding box center [905, 556] width 163 height 40
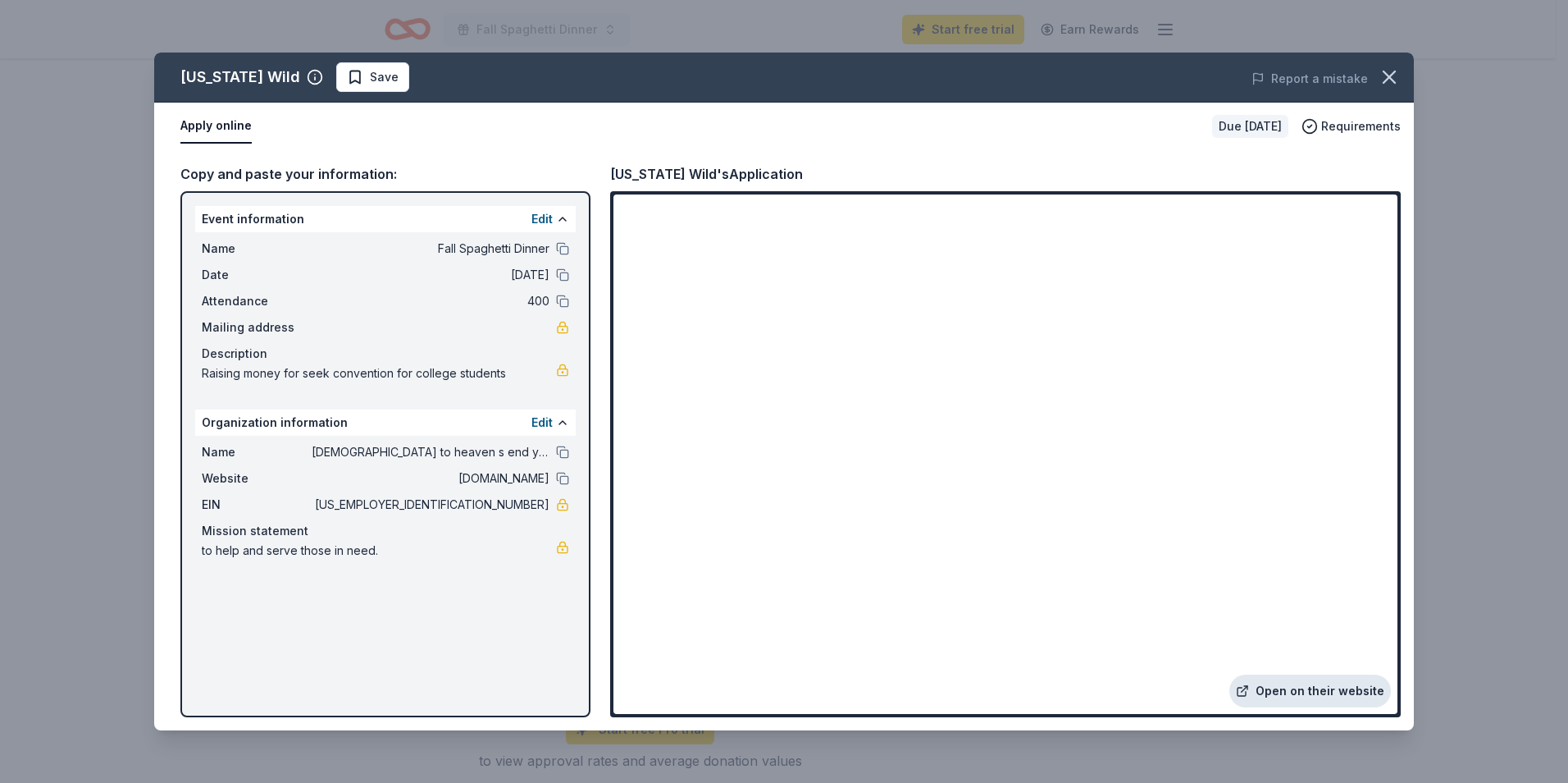
click at [1389, 691] on link "Open on their website" at bounding box center [1310, 691] width 162 height 33
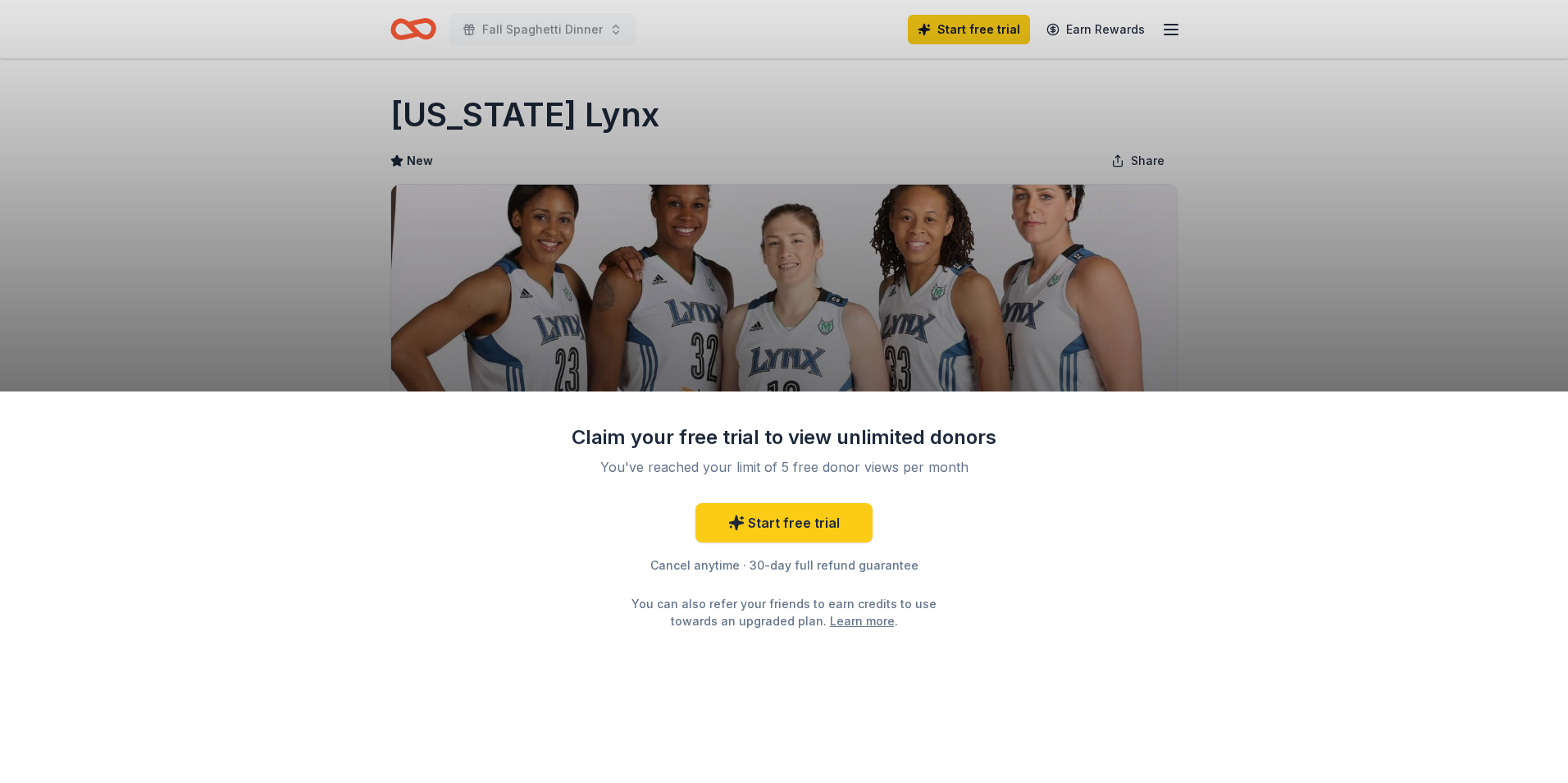
click at [1388, 249] on div "Claim your free trial to view unlimited donors You've reached your limit of 5 f…" at bounding box center [784, 392] width 1568 height 783
